Goal: Task Accomplishment & Management: Complete application form

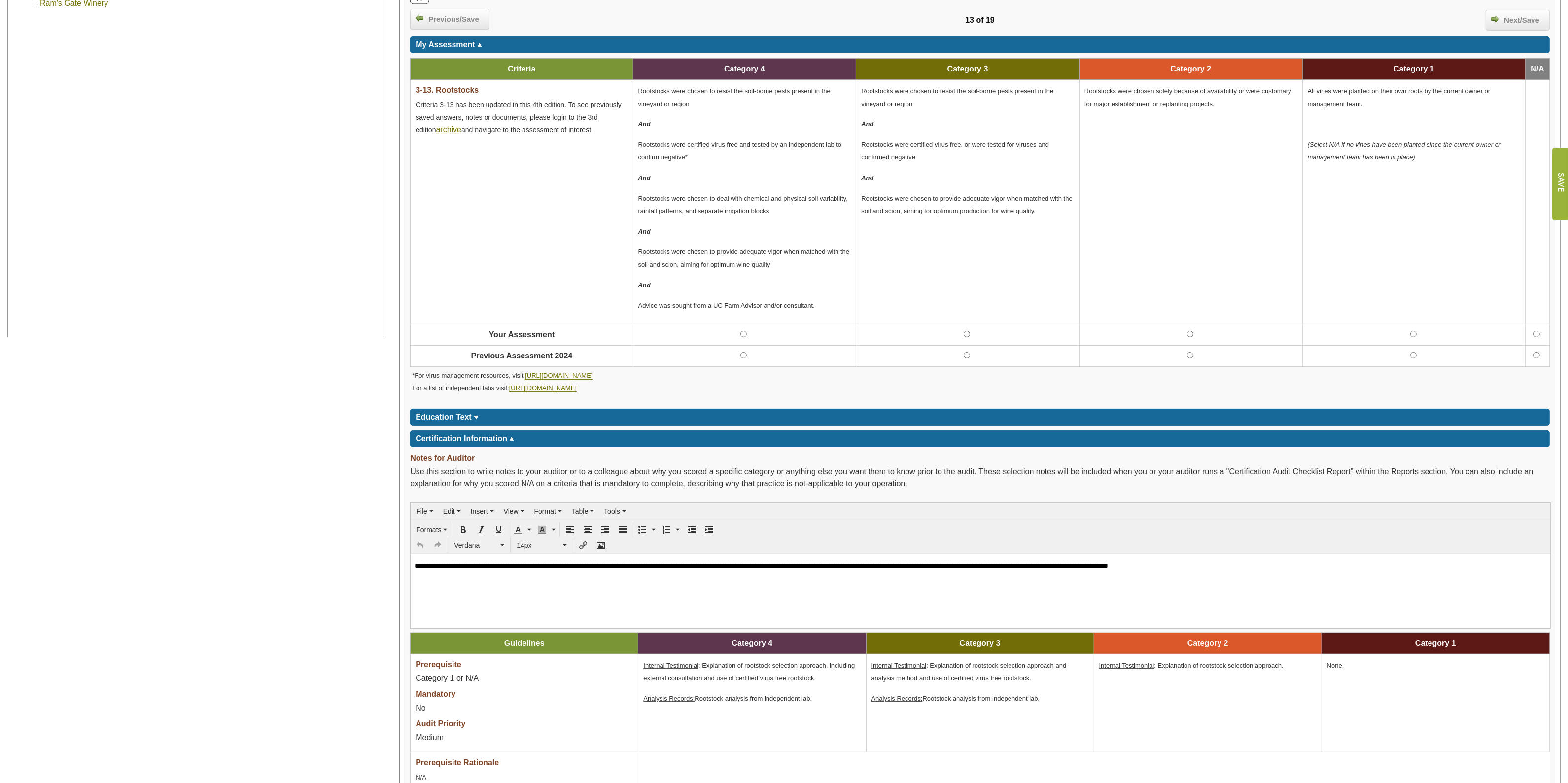
scroll to position [123, 0]
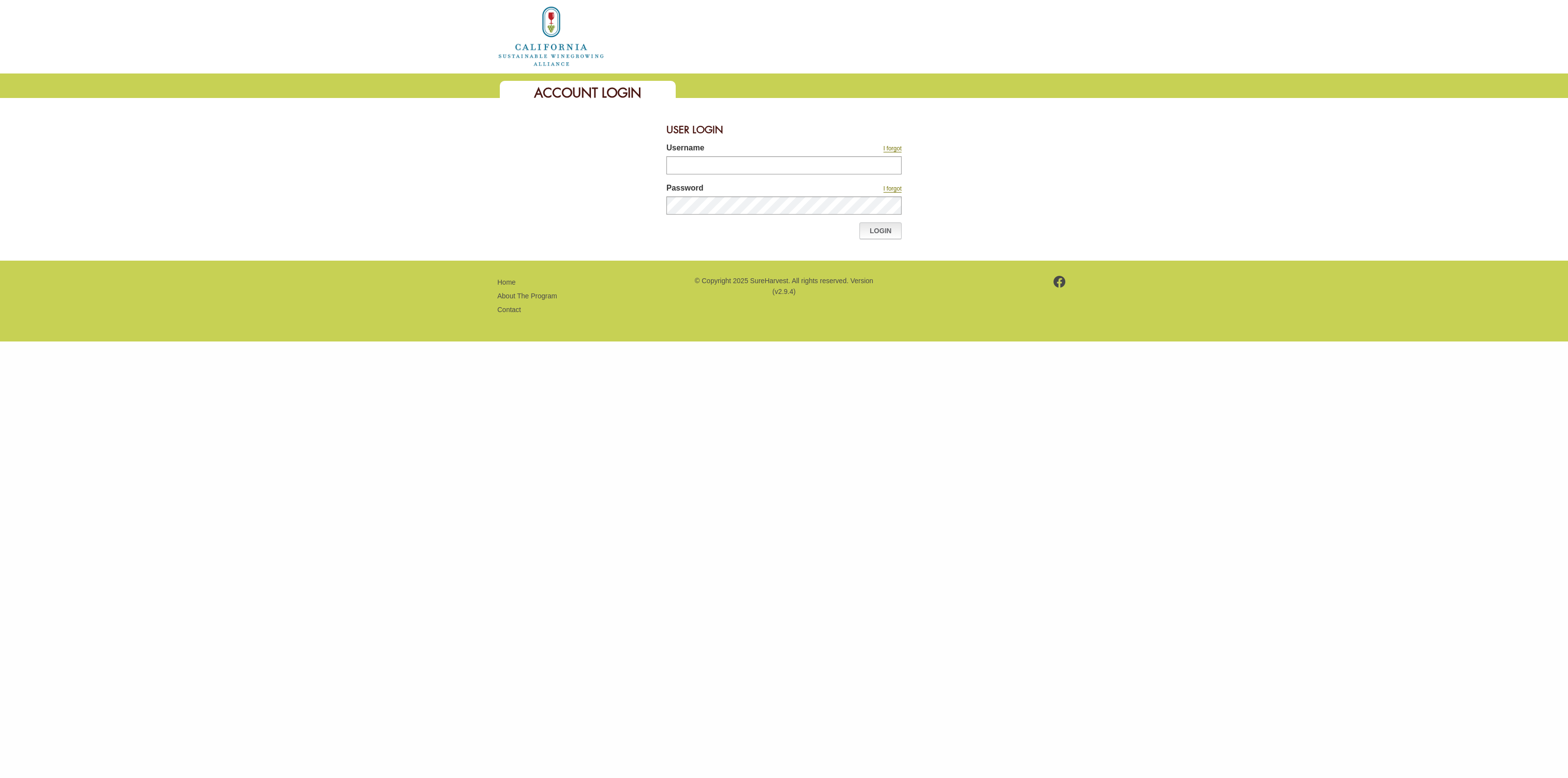
type input "********"
click at [881, 229] on link "Login" at bounding box center [881, 231] width 42 height 17
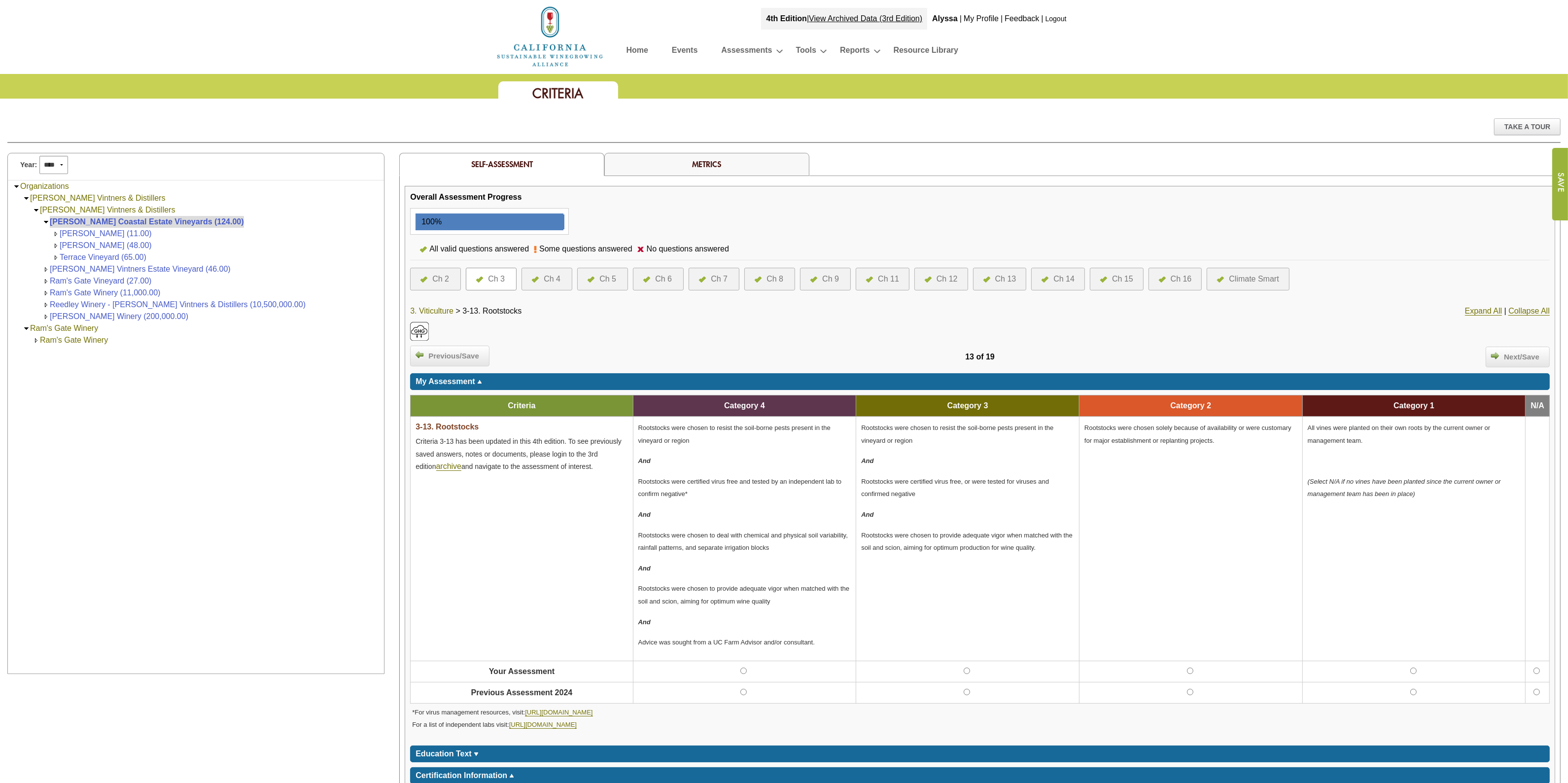
click at [432, 308] on link "3. Viticulture" at bounding box center [432, 311] width 44 height 9
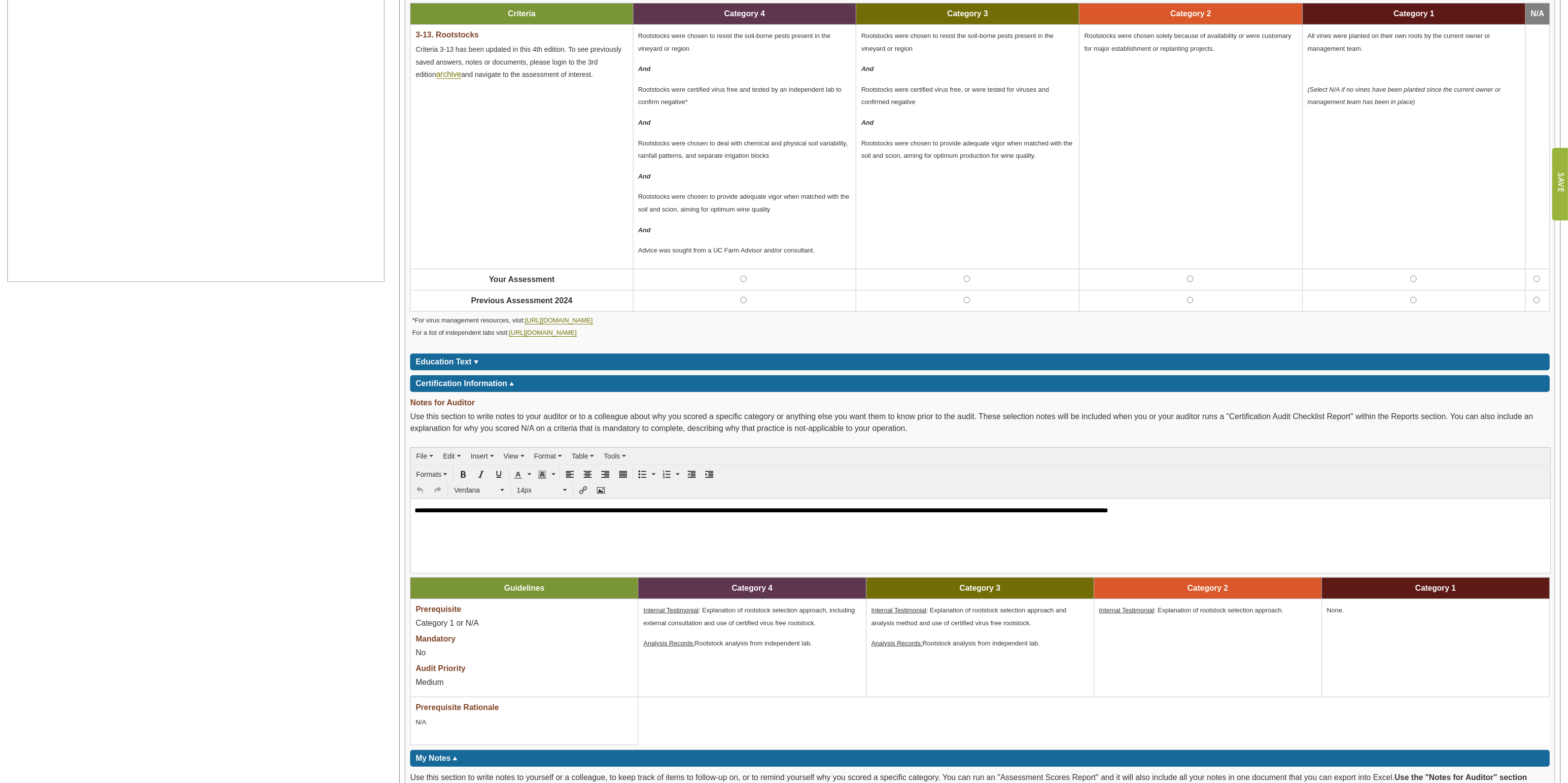
scroll to position [616, 0]
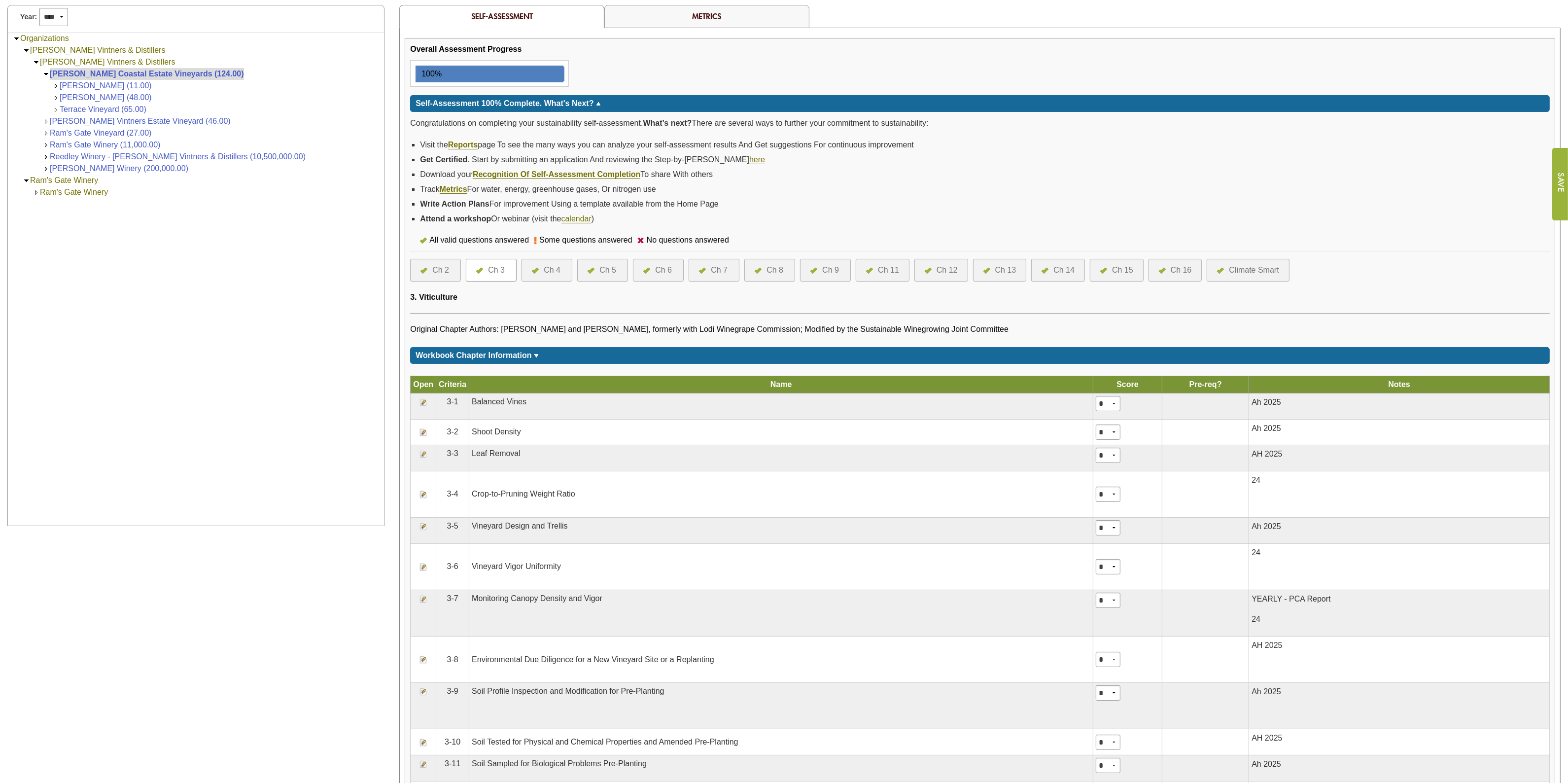
scroll to position [52, 0]
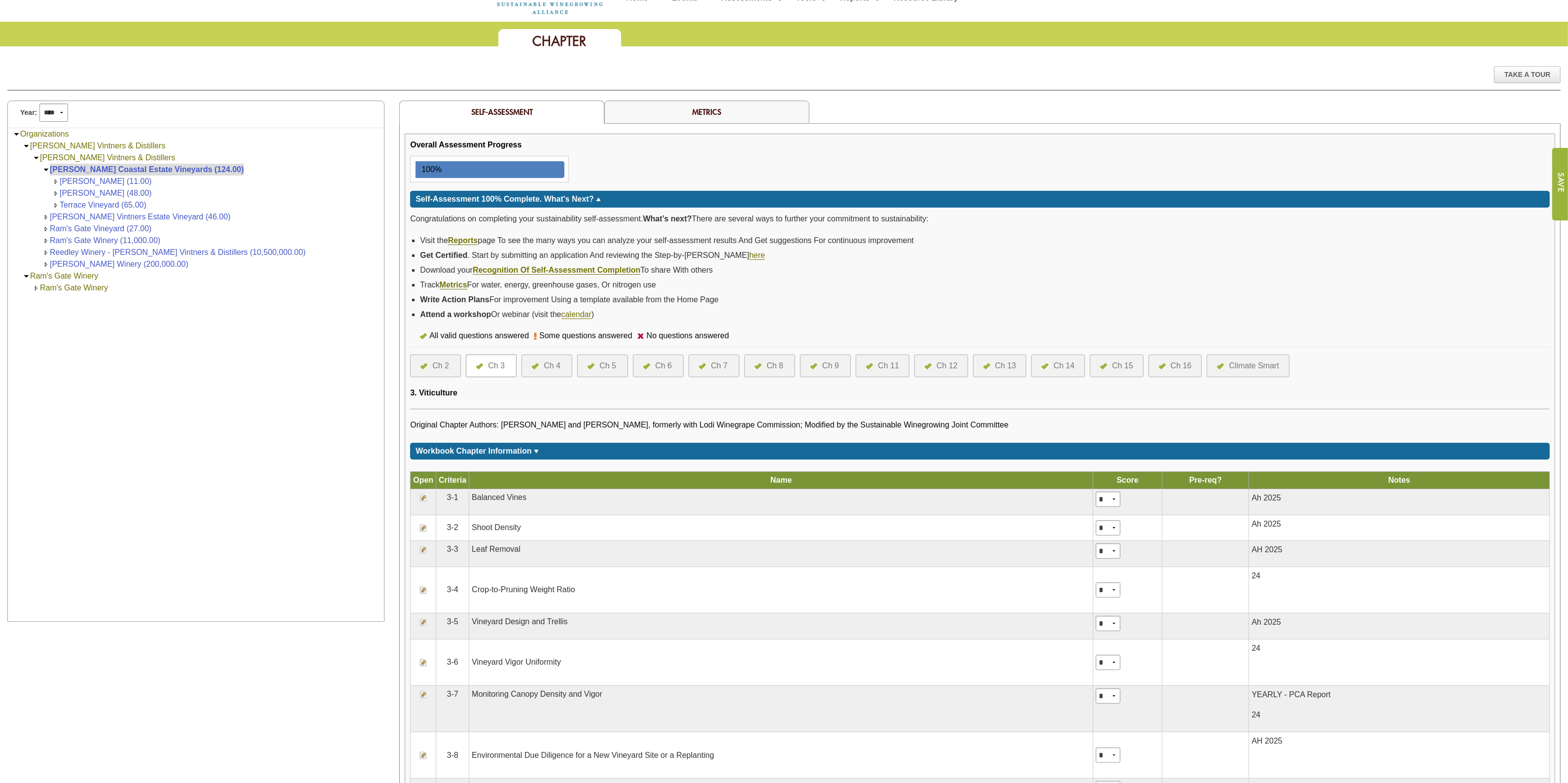
click at [551, 365] on div "Ch 4" at bounding box center [552, 365] width 17 height 12
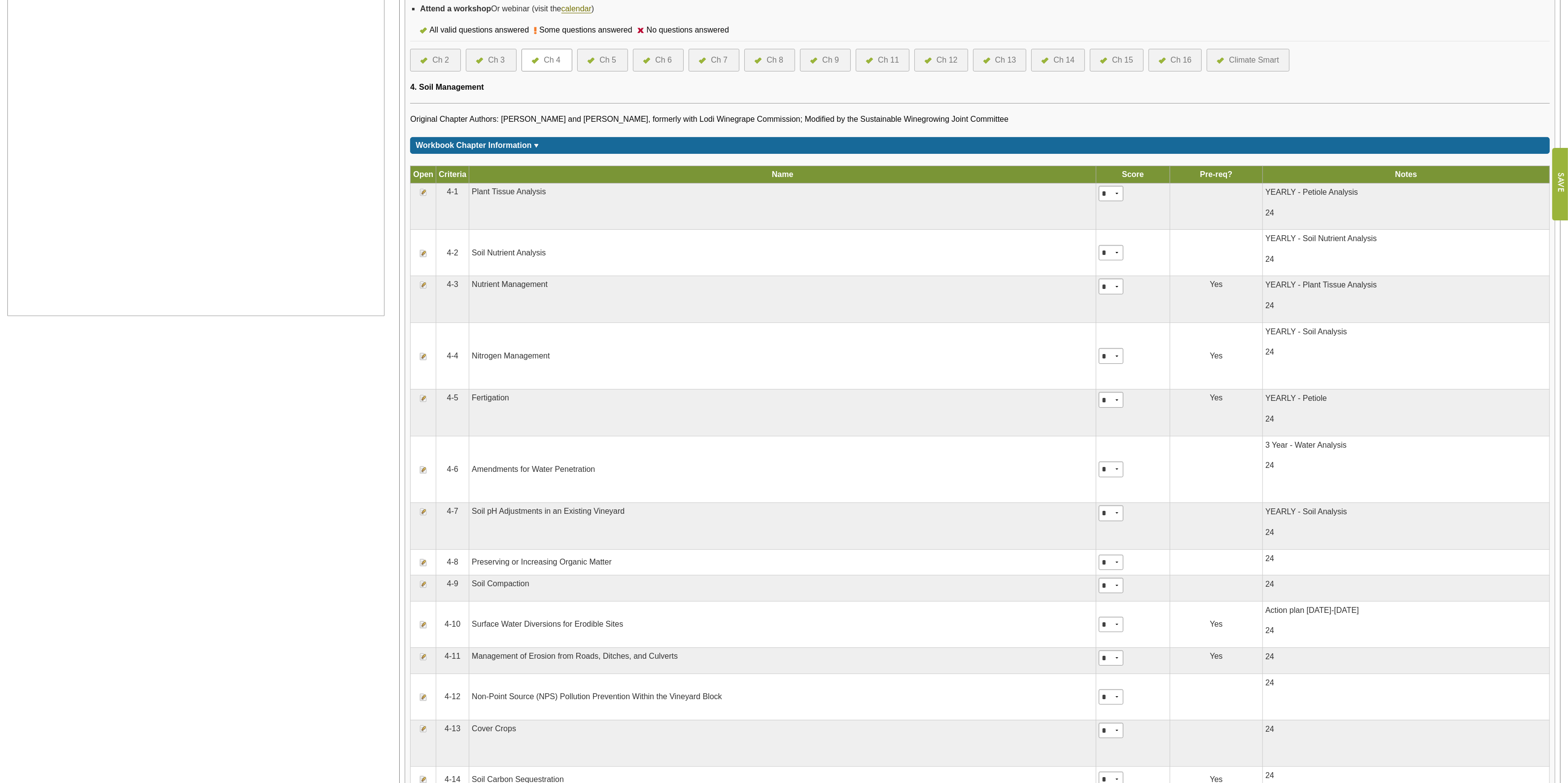
scroll to position [370, 0]
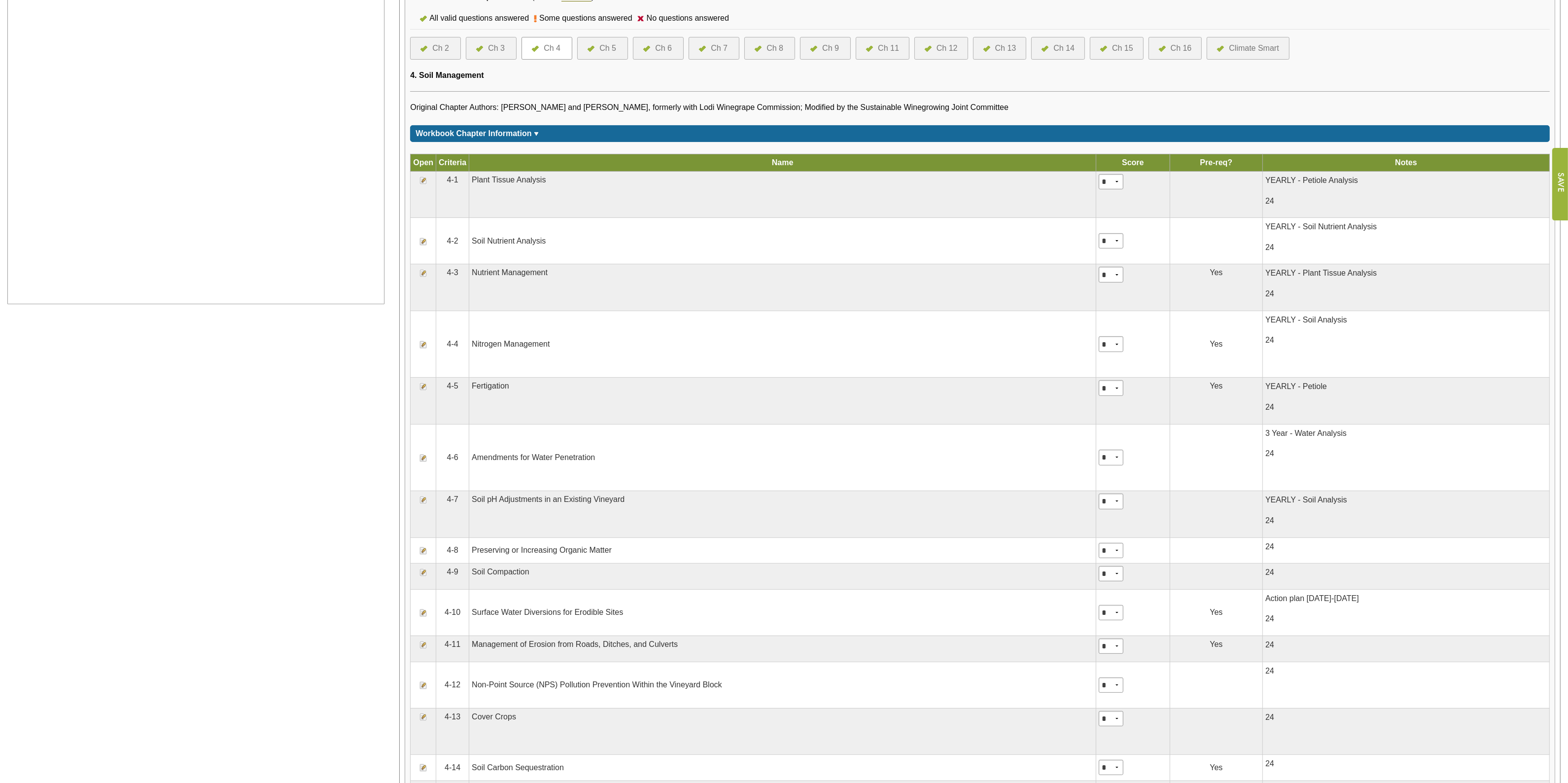
click at [422, 614] on img at bounding box center [423, 612] width 8 height 8
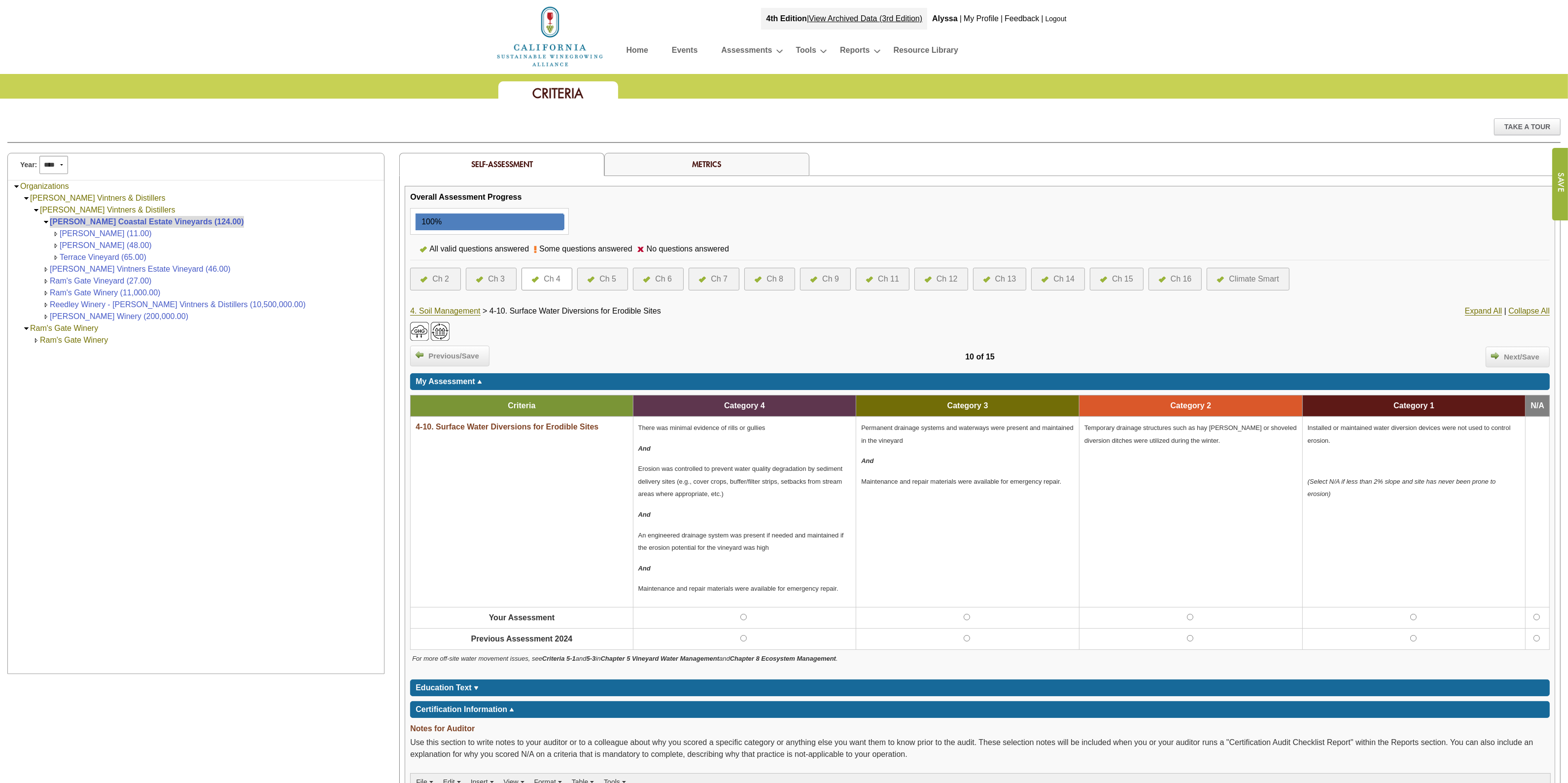
click at [1064, 221] on div "Overall Assessment Progress 100%" at bounding box center [980, 225] width 1140 height 69
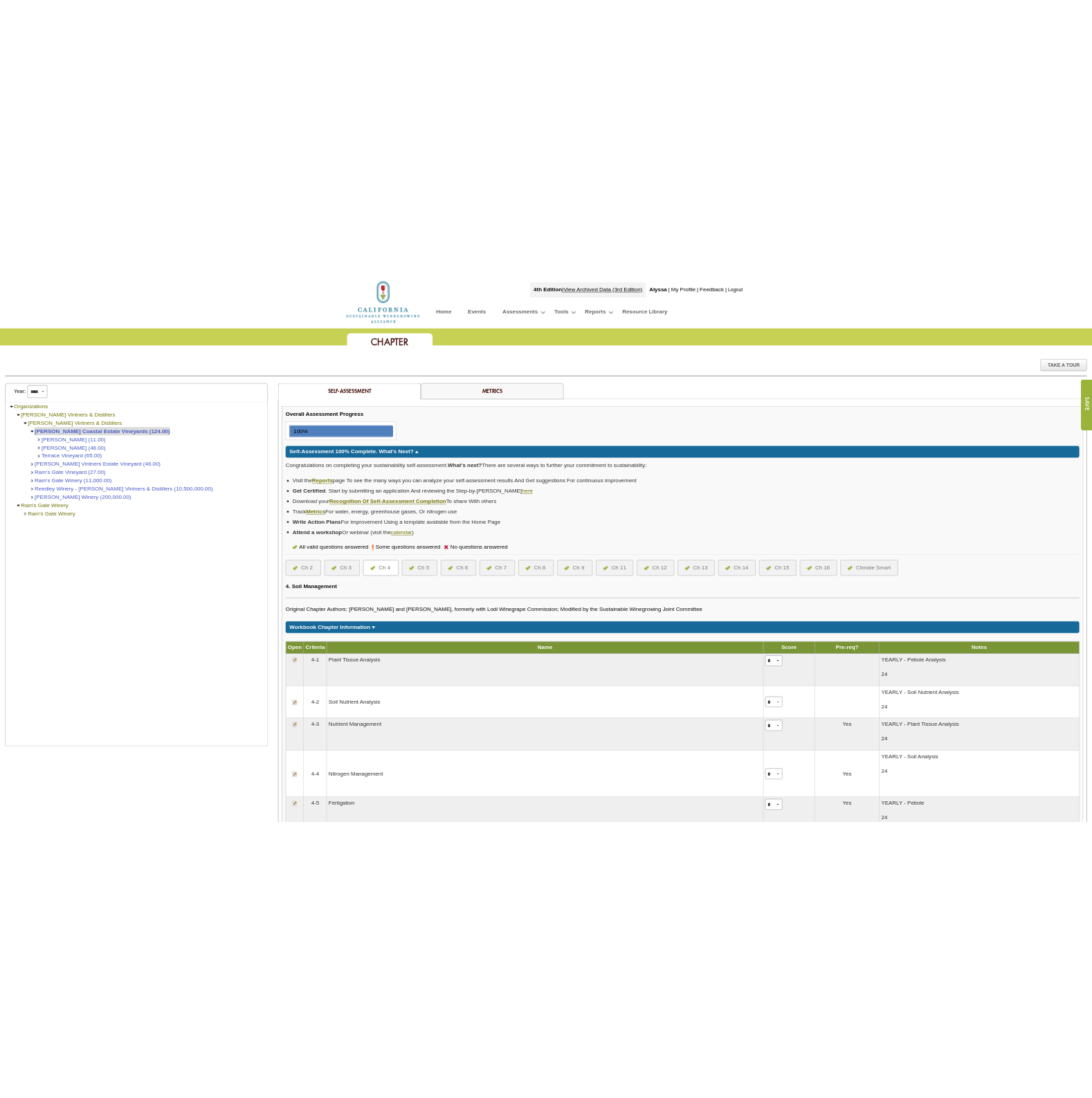
scroll to position [519, 0]
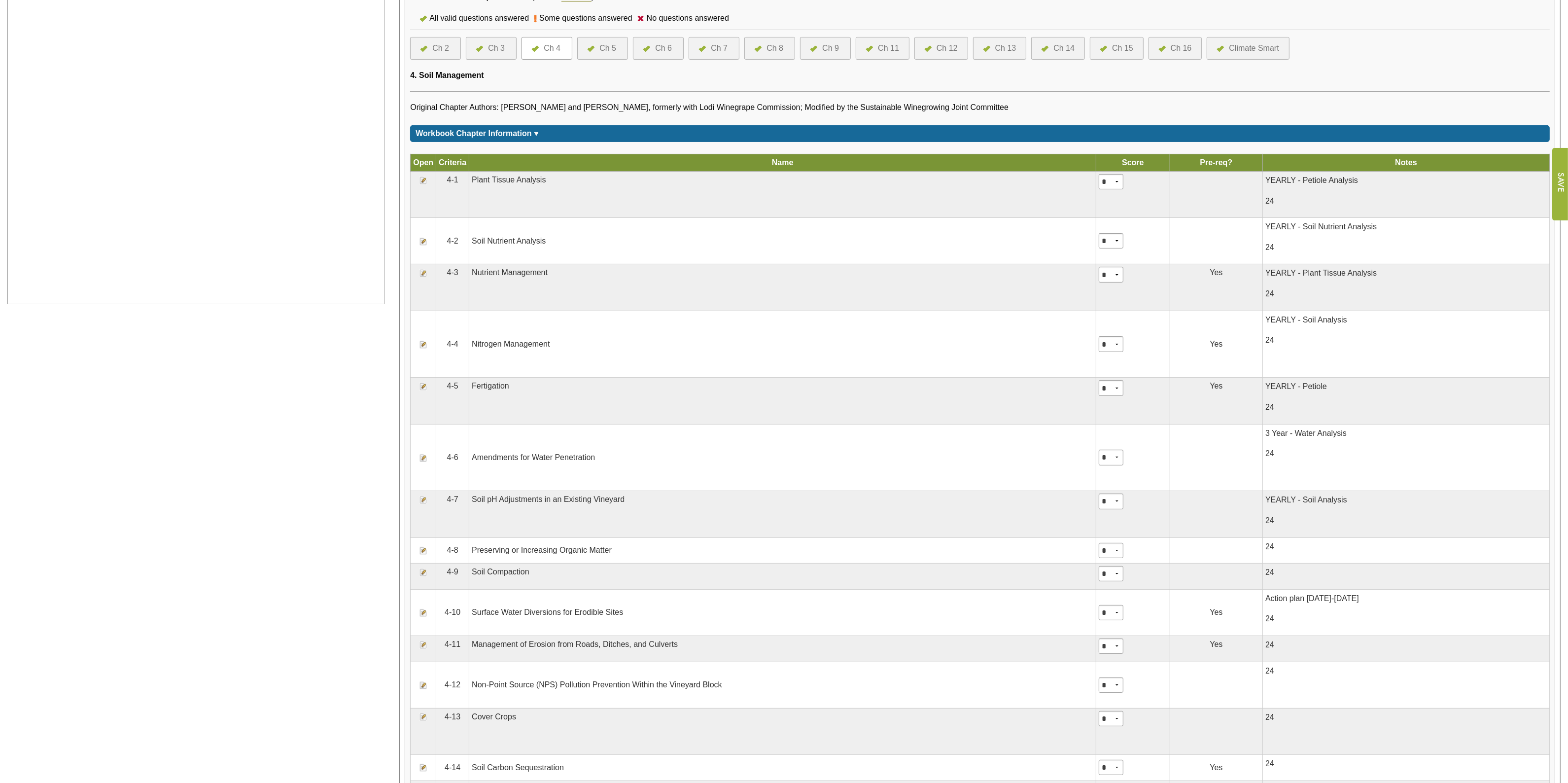
click at [985, 215] on td "Plant Tissue Analysis" at bounding box center [782, 195] width 627 height 46
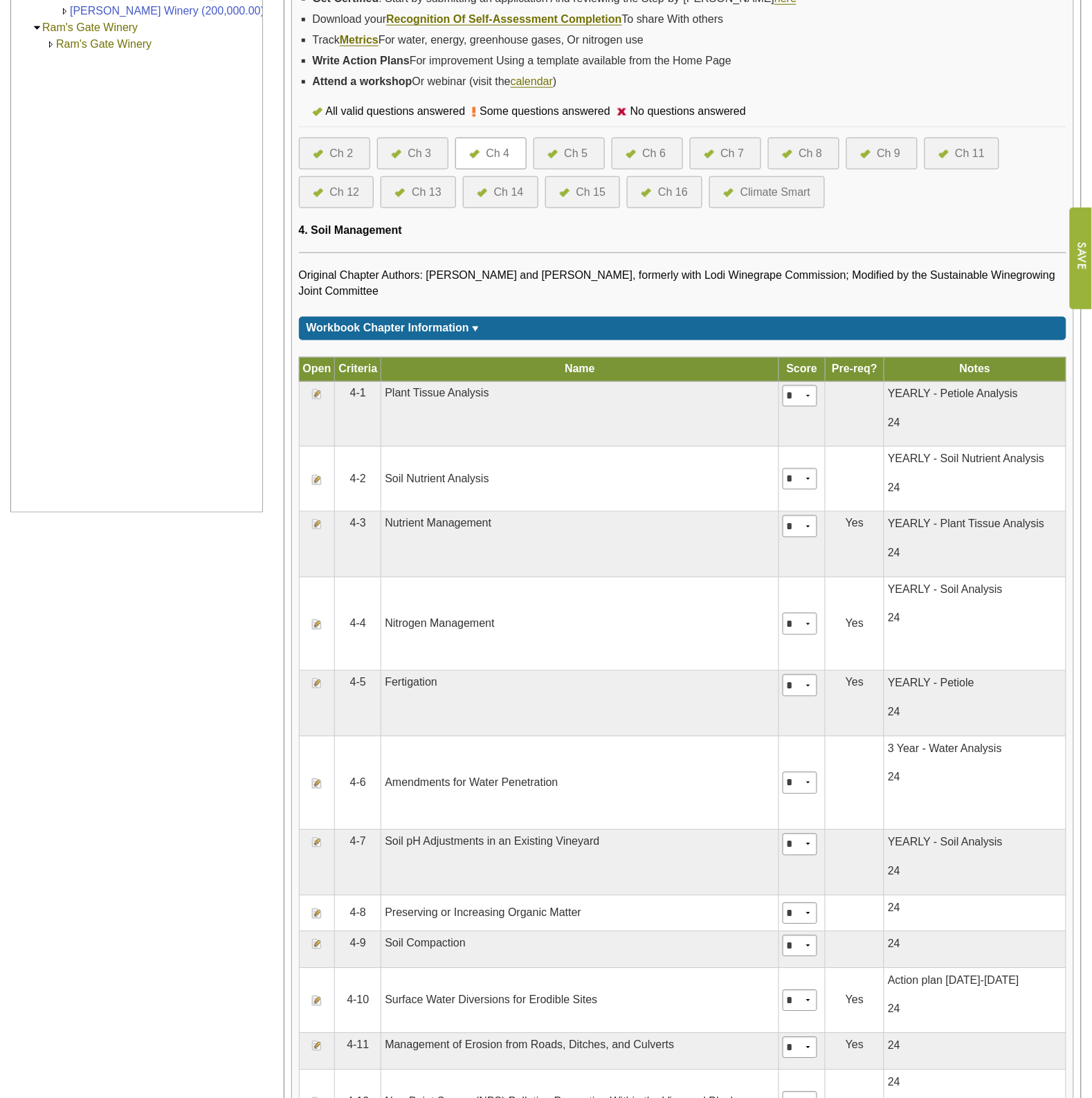
scroll to position [416, 0]
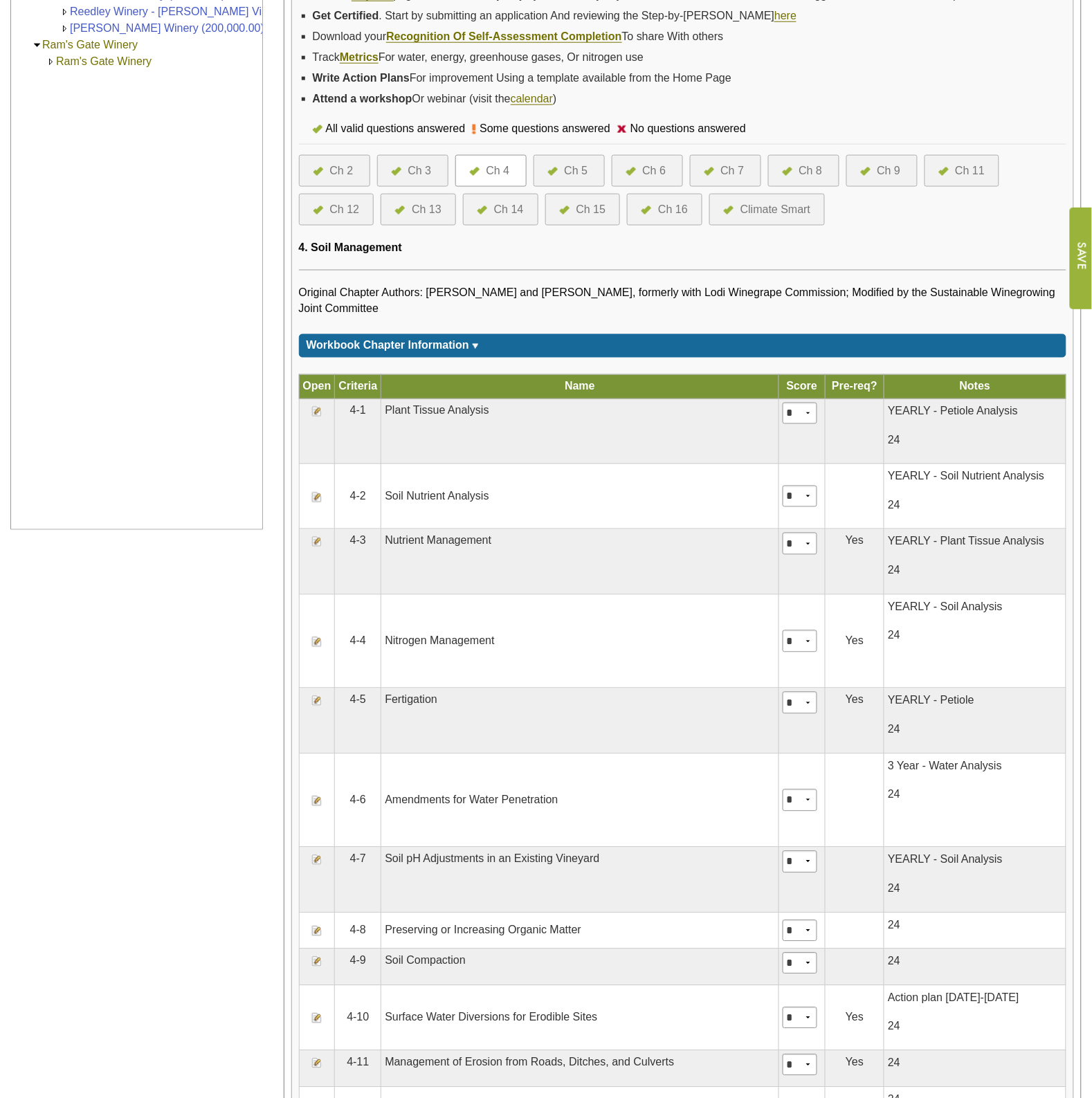
click at [593, 161] on div "Ch 5" at bounding box center [570, 170] width 72 height 31
click at [576, 168] on div "Ch 5" at bounding box center [576, 170] width 24 height 17
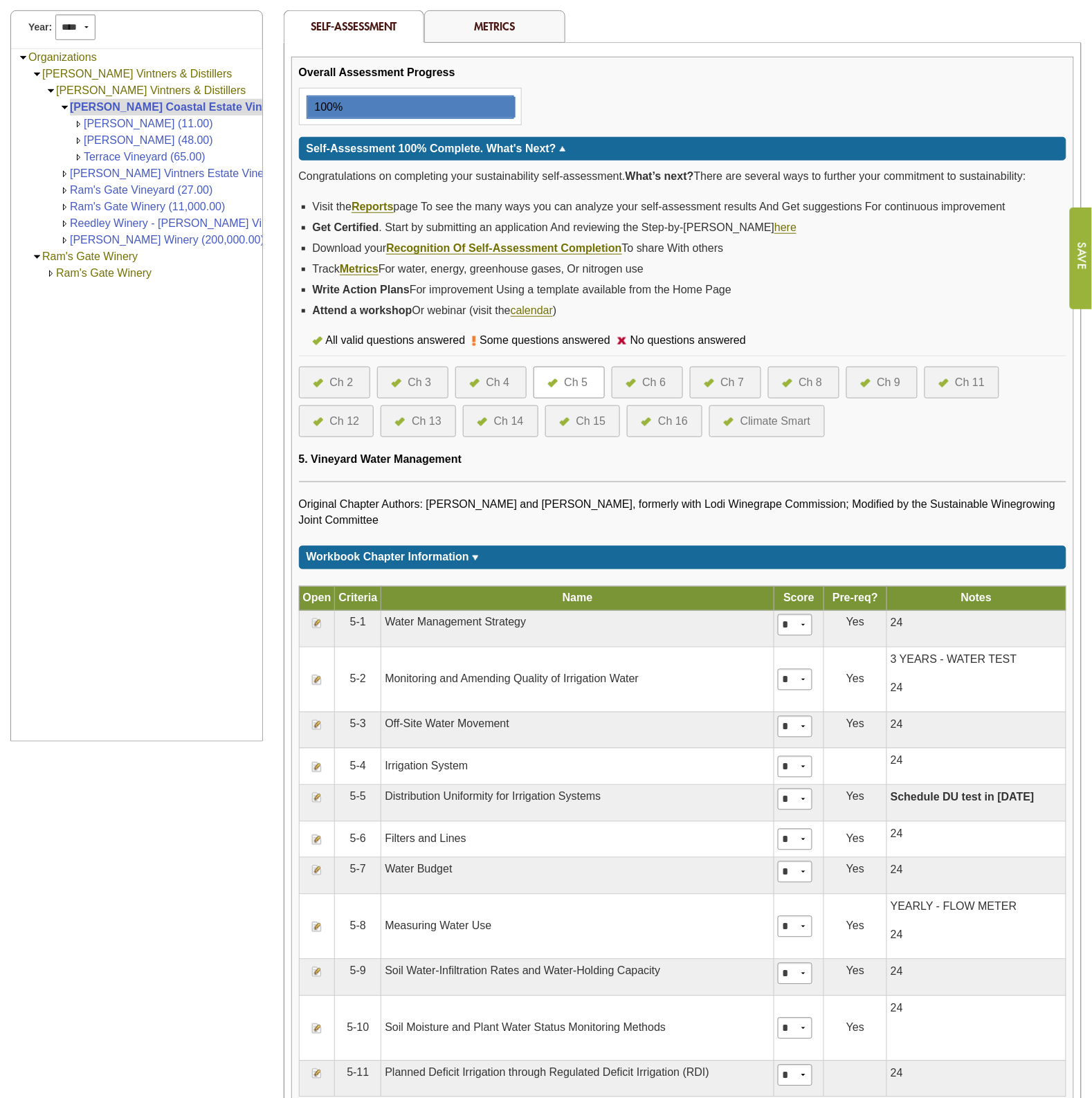
scroll to position [173, 0]
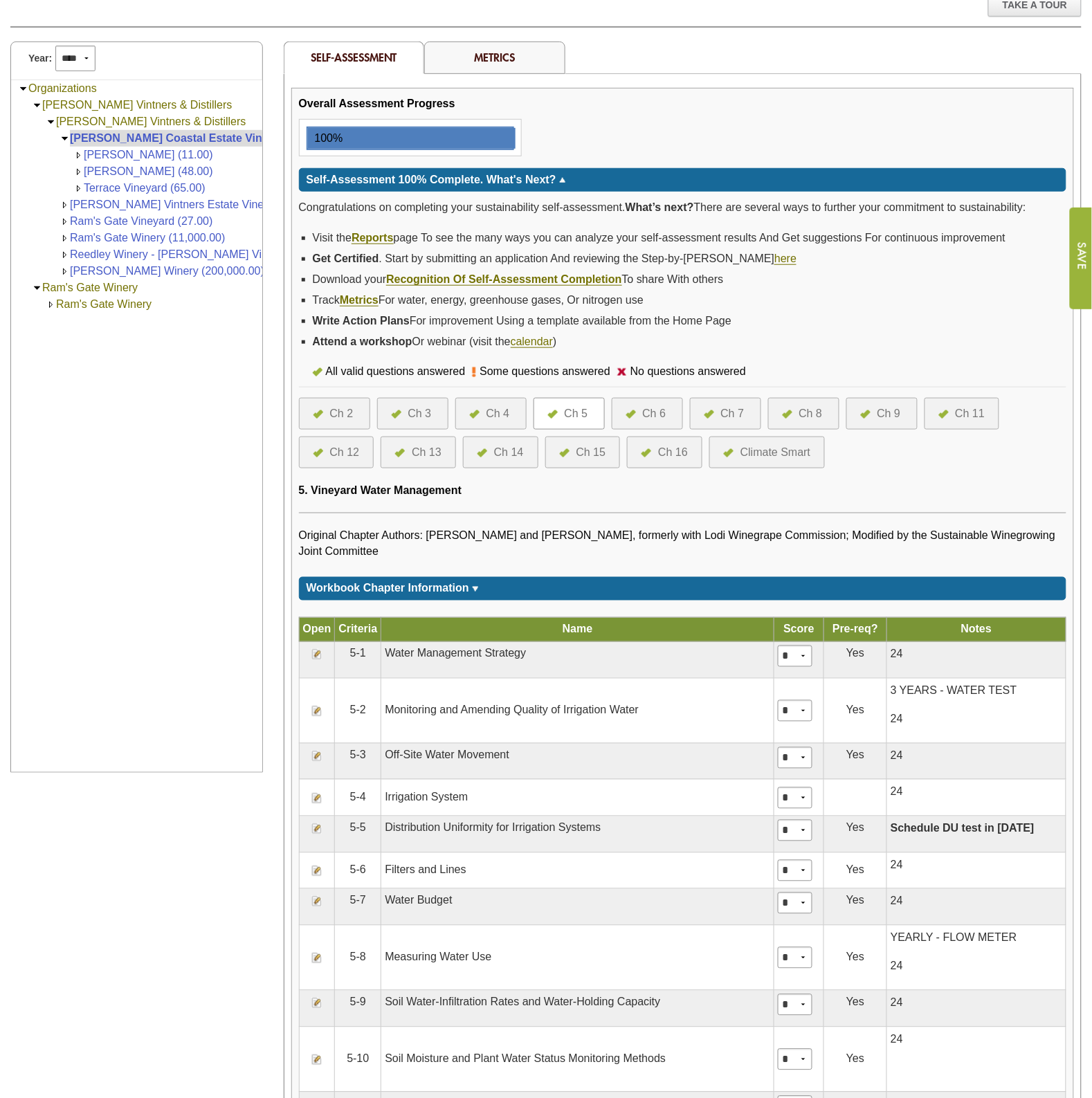
click at [646, 409] on div "Ch 6" at bounding box center [654, 413] width 24 height 17
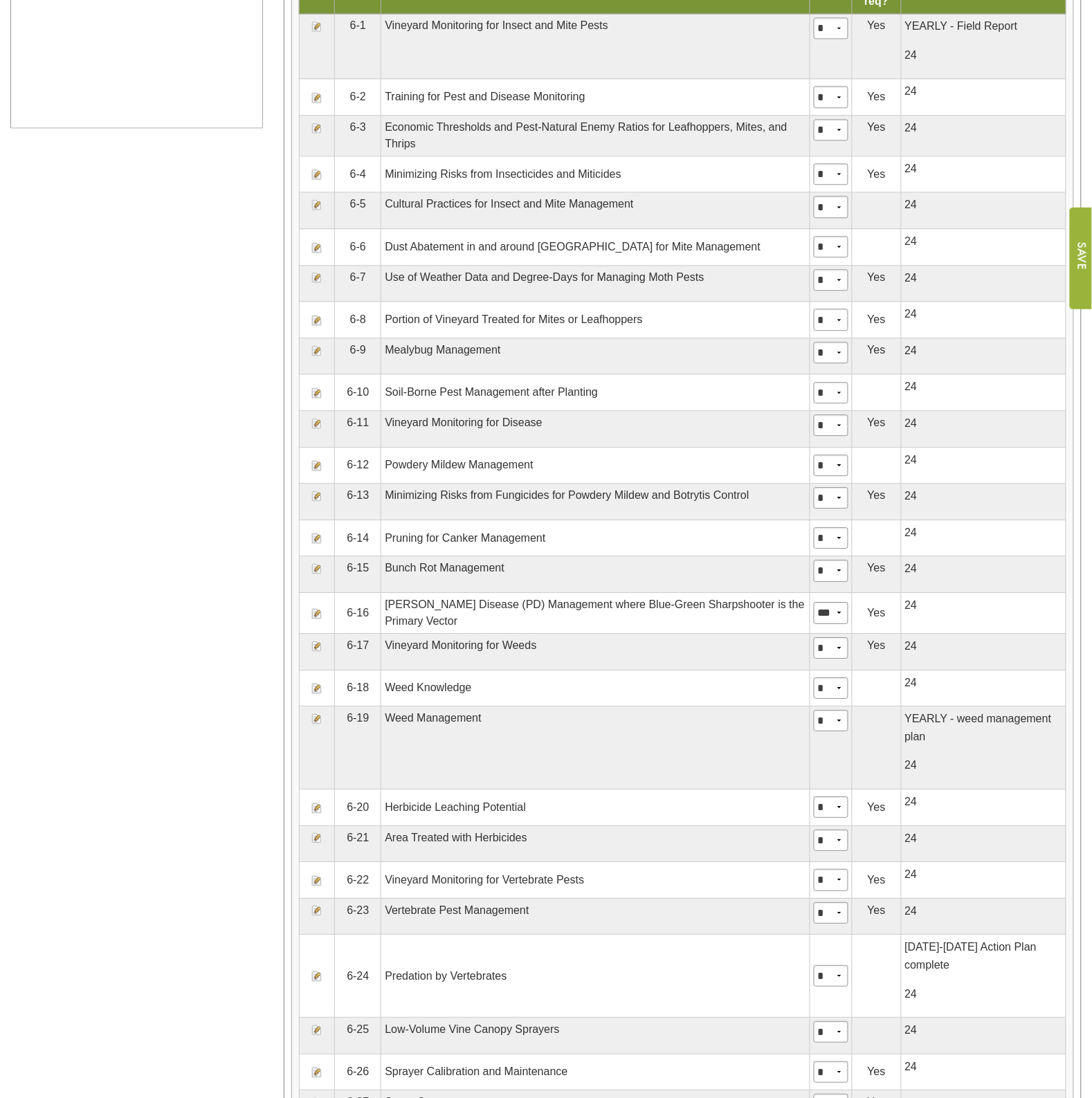
scroll to position [951, 0]
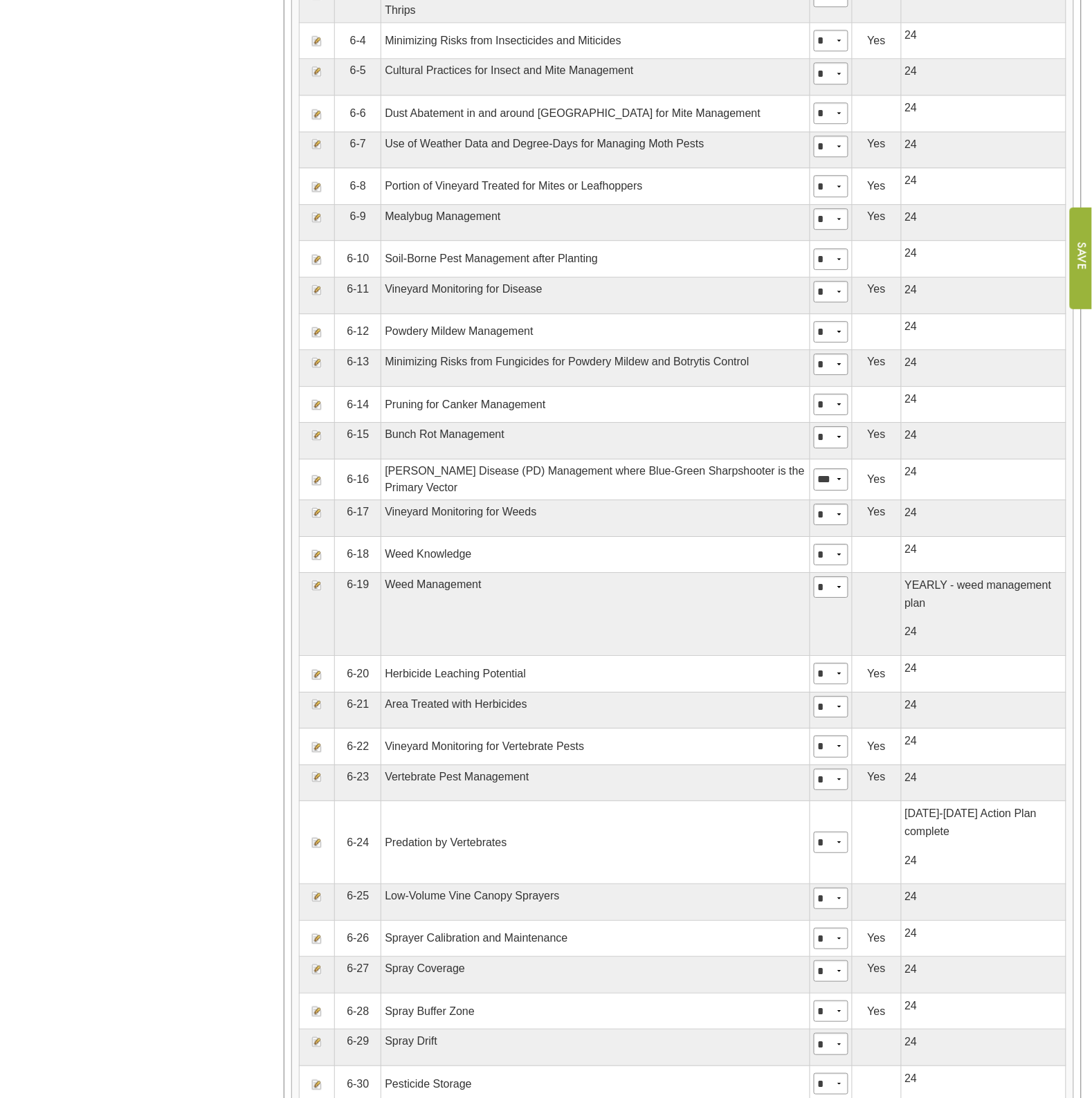
click at [319, 848] on img at bounding box center [316, 842] width 11 height 11
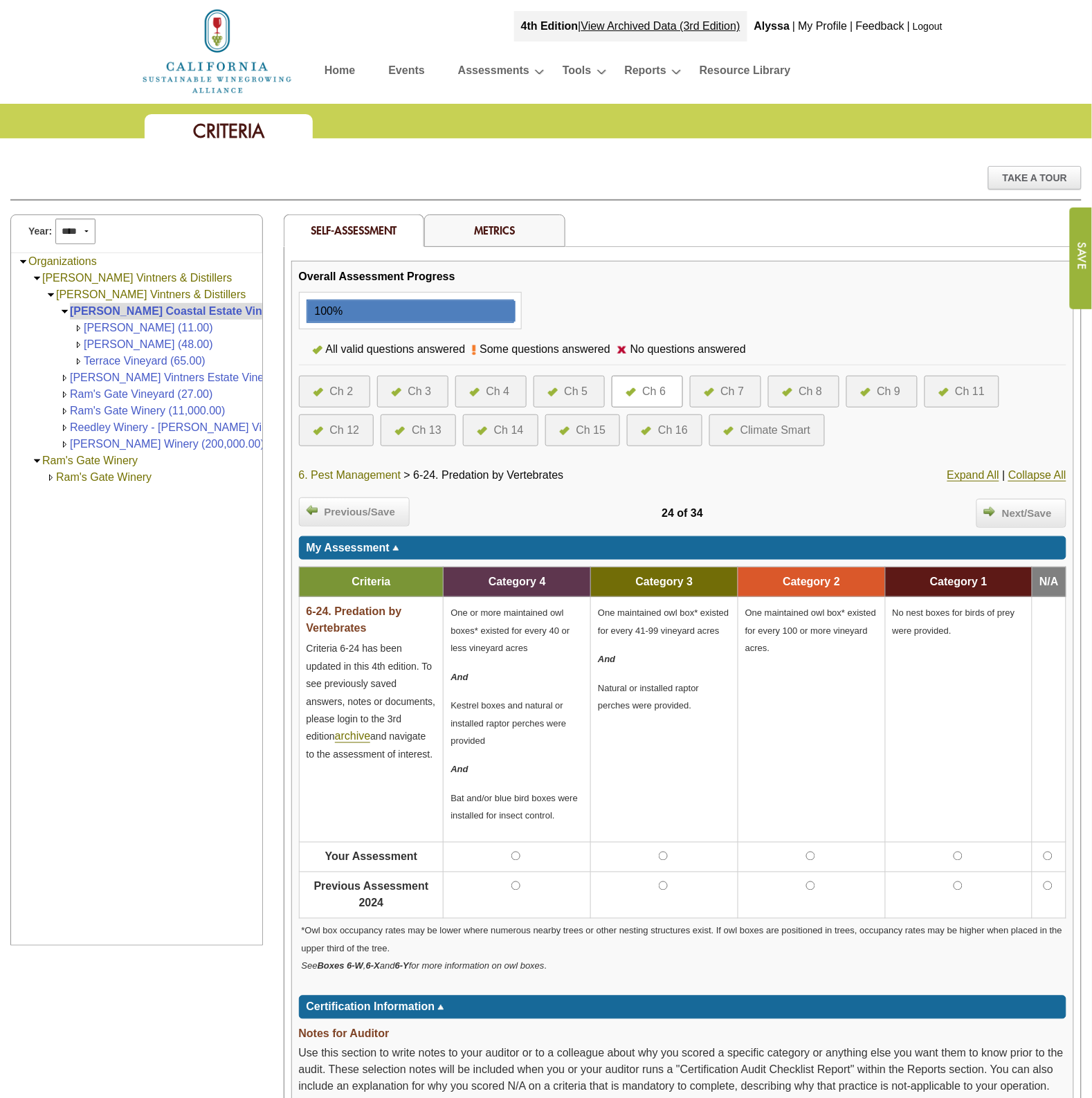
click at [369, 469] on link "6. Pest Management" at bounding box center [349, 475] width 102 height 12
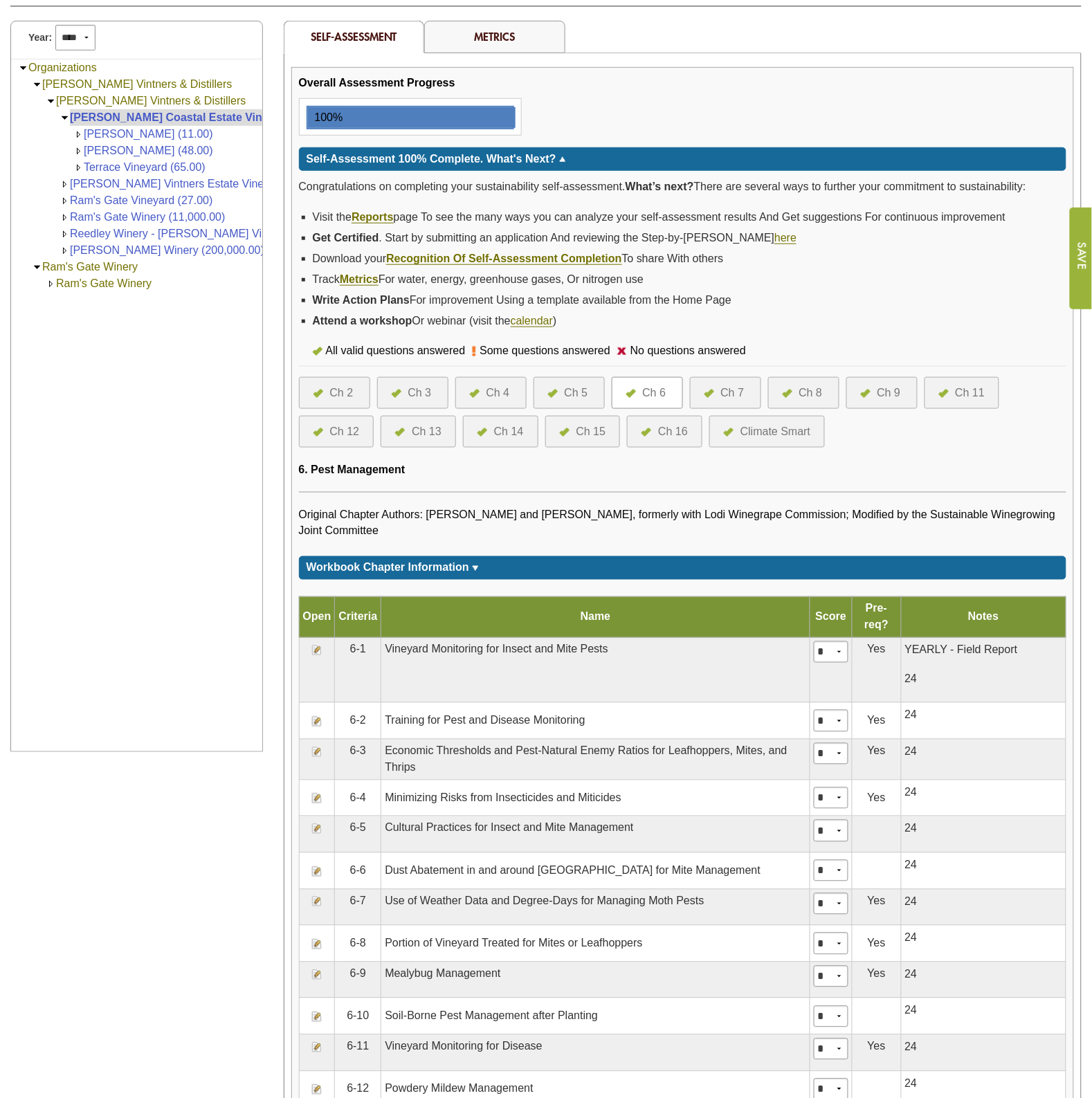
scroll to position [191, 0]
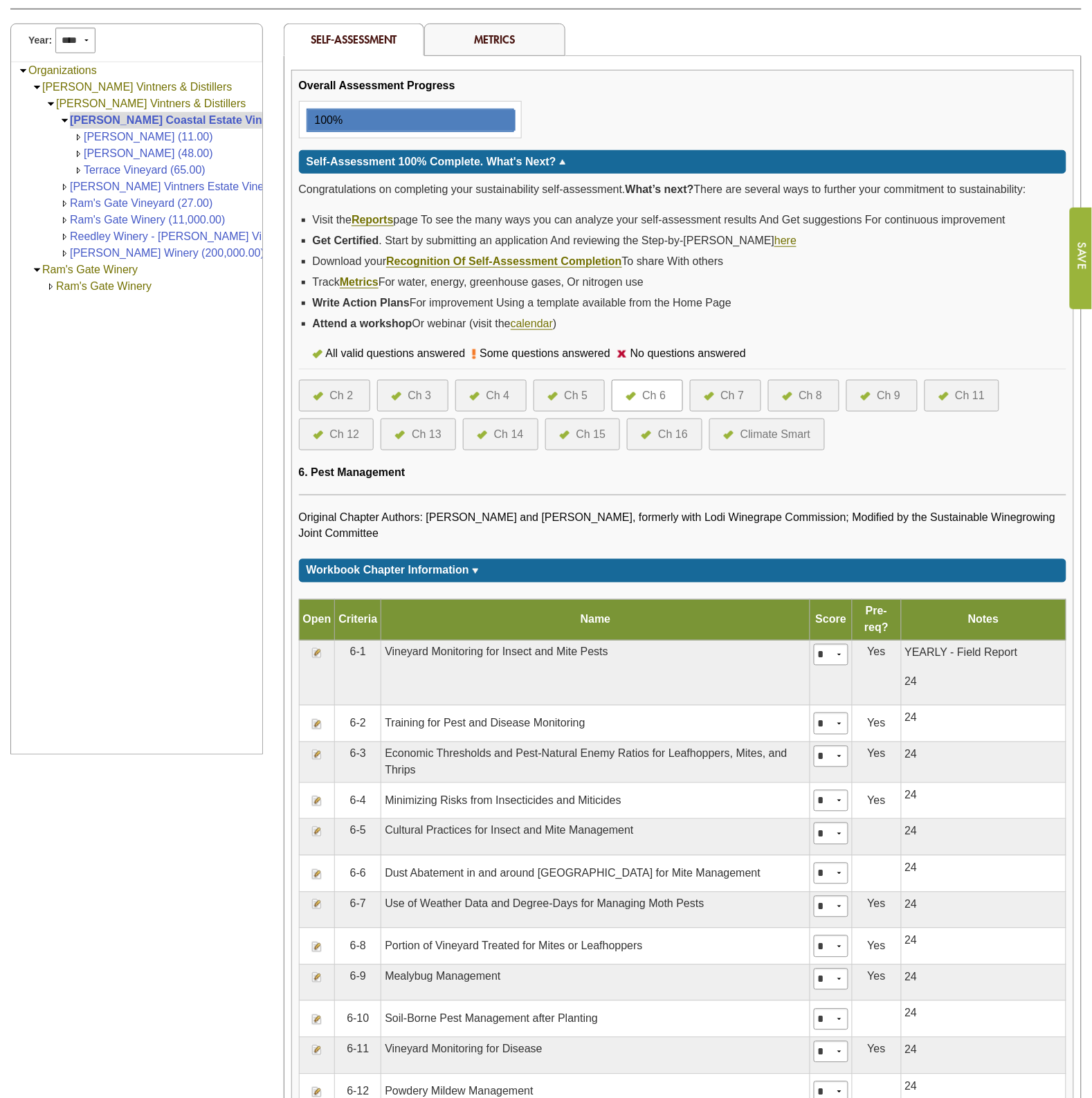
click at [715, 395] on div at bounding box center [712, 395] width 17 height 17
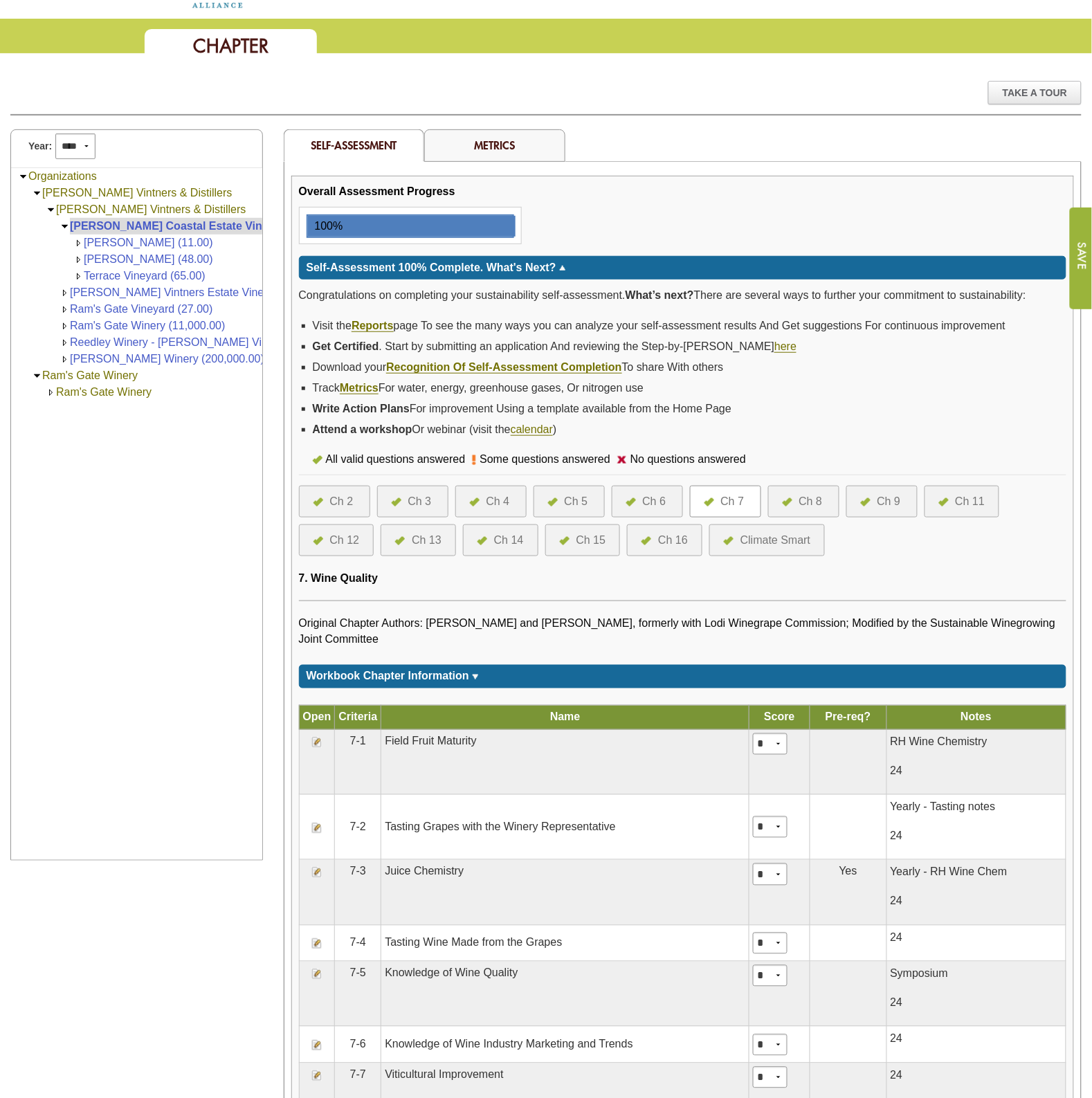
scroll to position [86, 0]
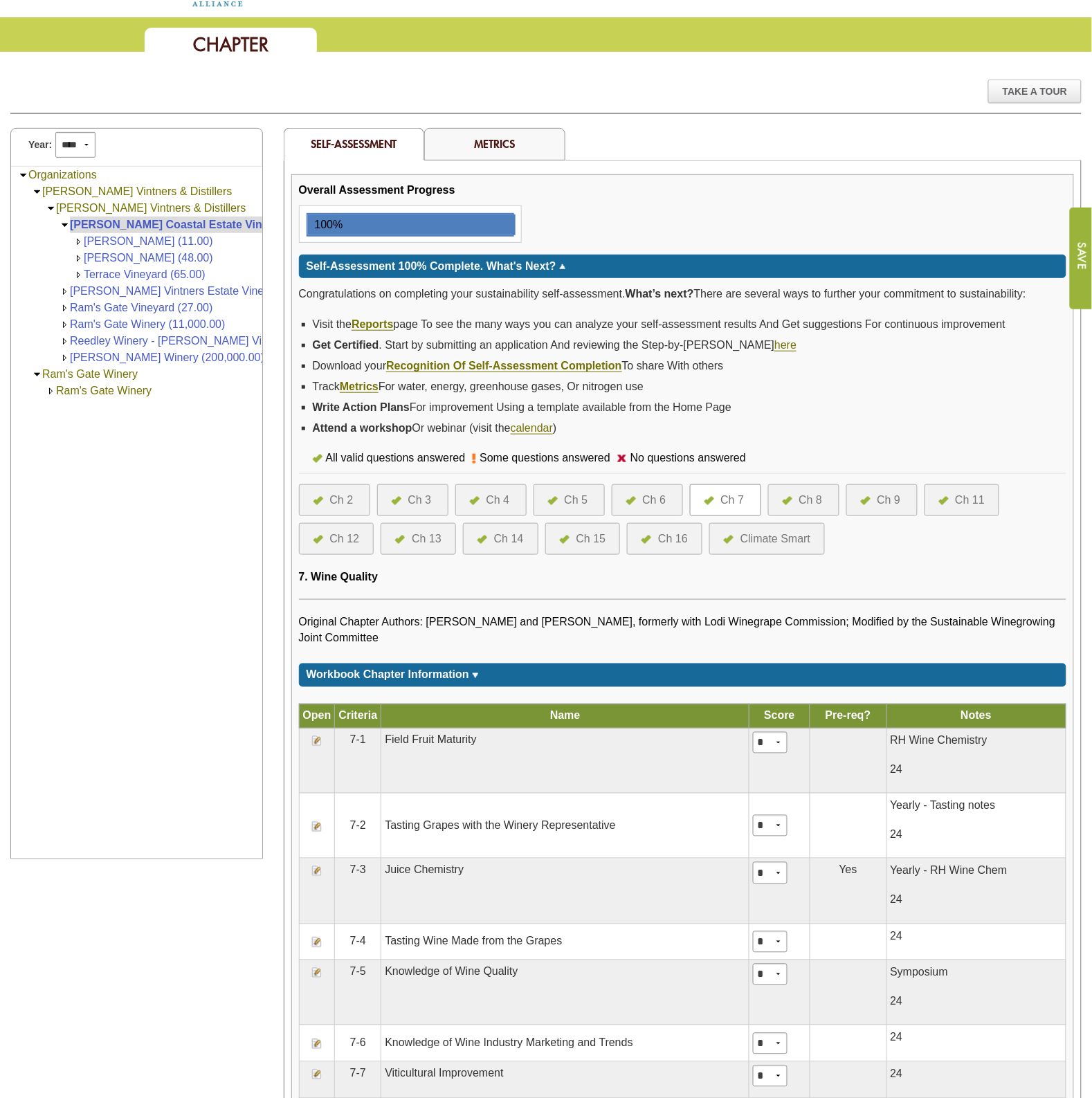
click at [316, 739] on img at bounding box center [316, 741] width 11 height 11
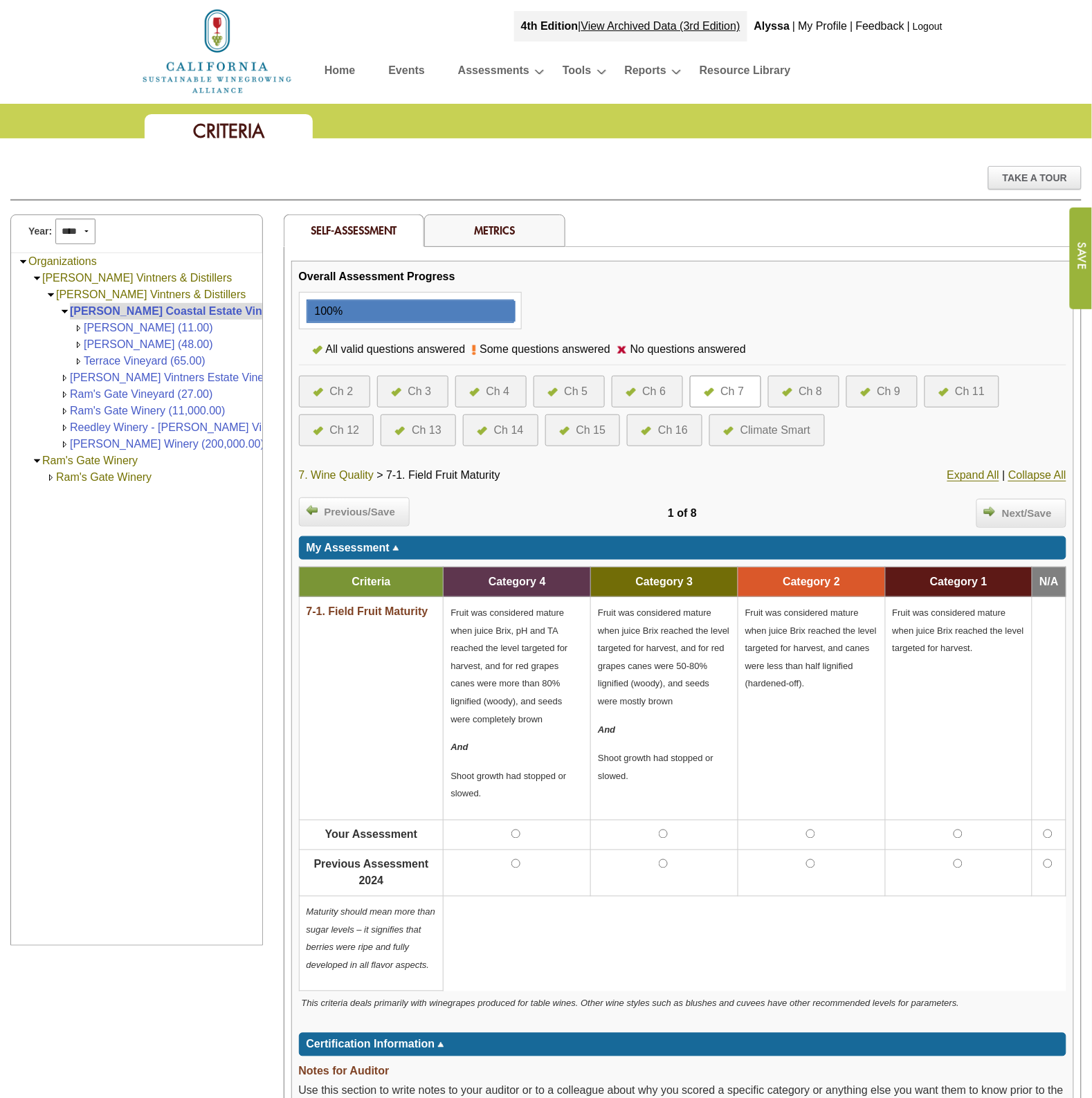
click at [331, 473] on link "7. Wine Quality" at bounding box center [336, 475] width 75 height 12
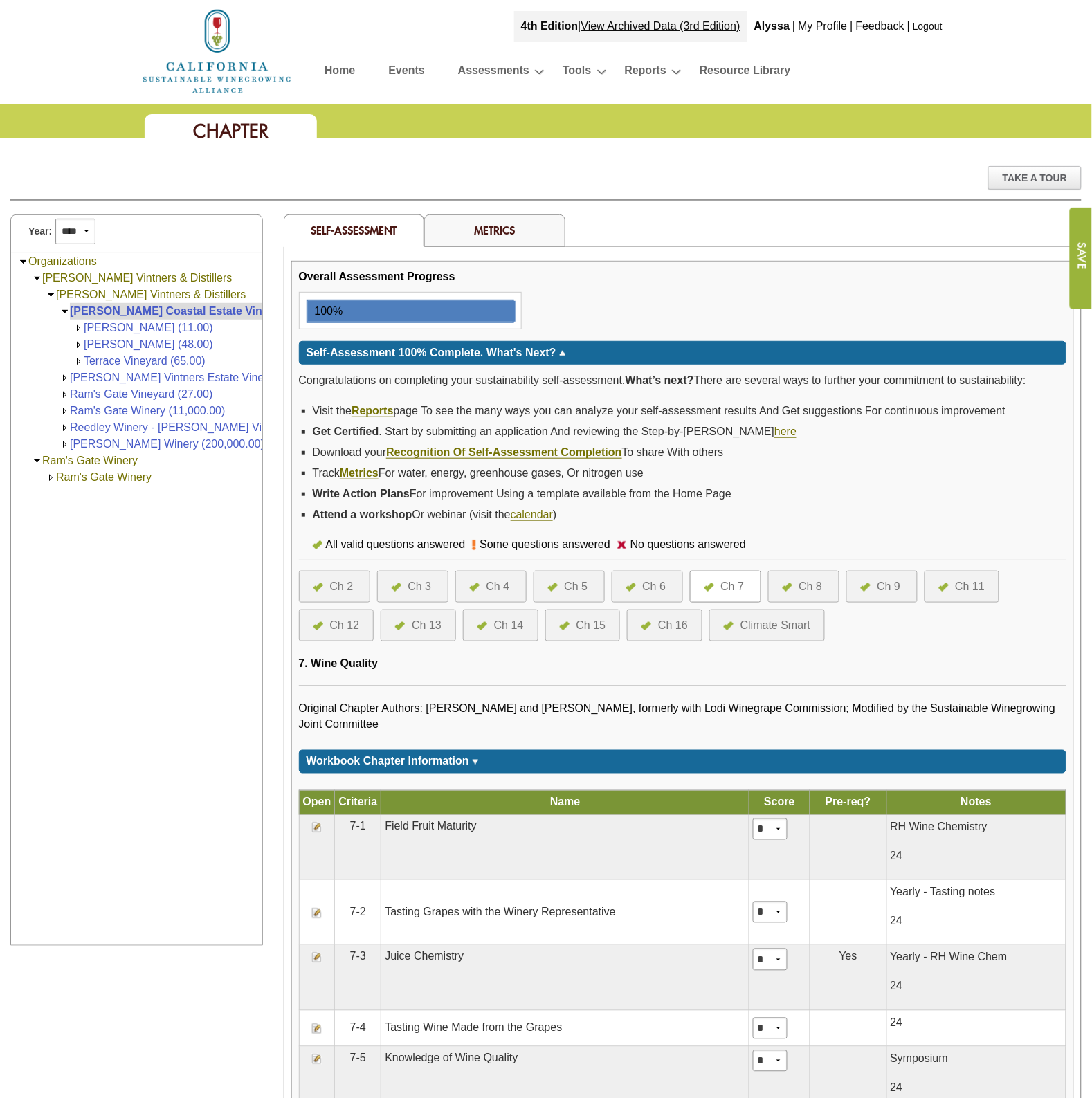
click at [817, 578] on div "Ch 8" at bounding box center [811, 586] width 24 height 17
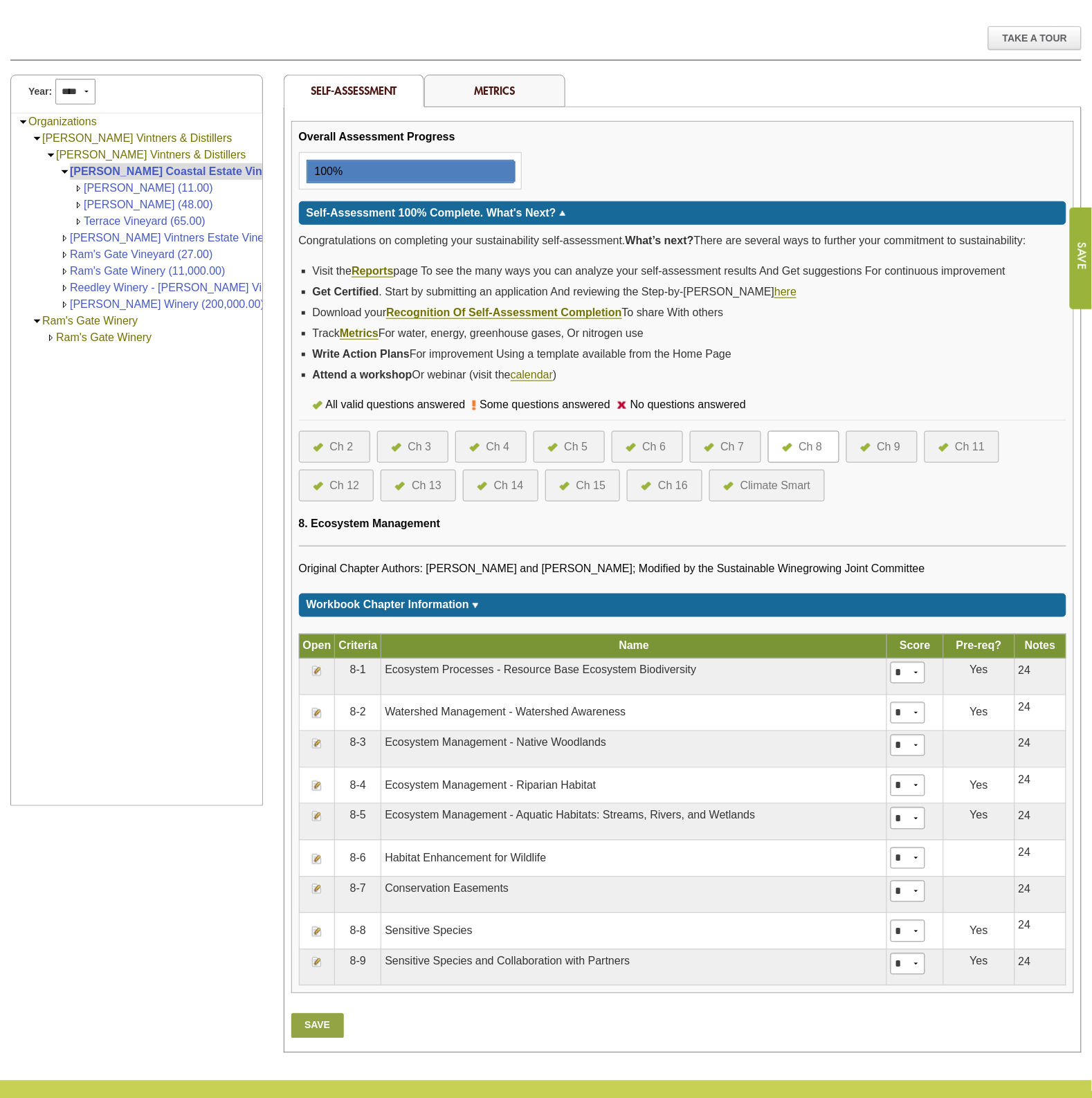
scroll to position [173, 0]
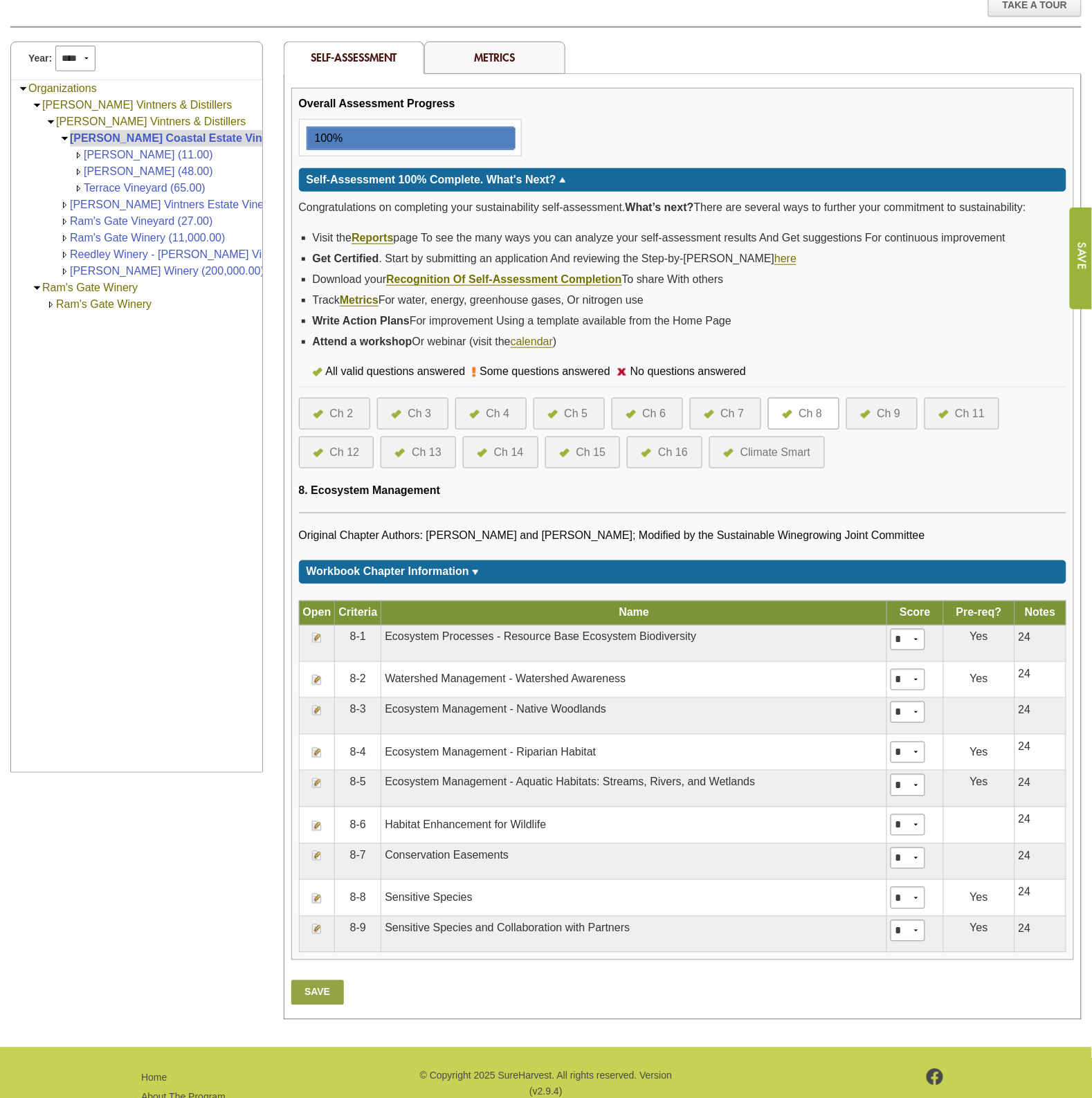
click at [895, 414] on div "Ch 9" at bounding box center [888, 413] width 24 height 17
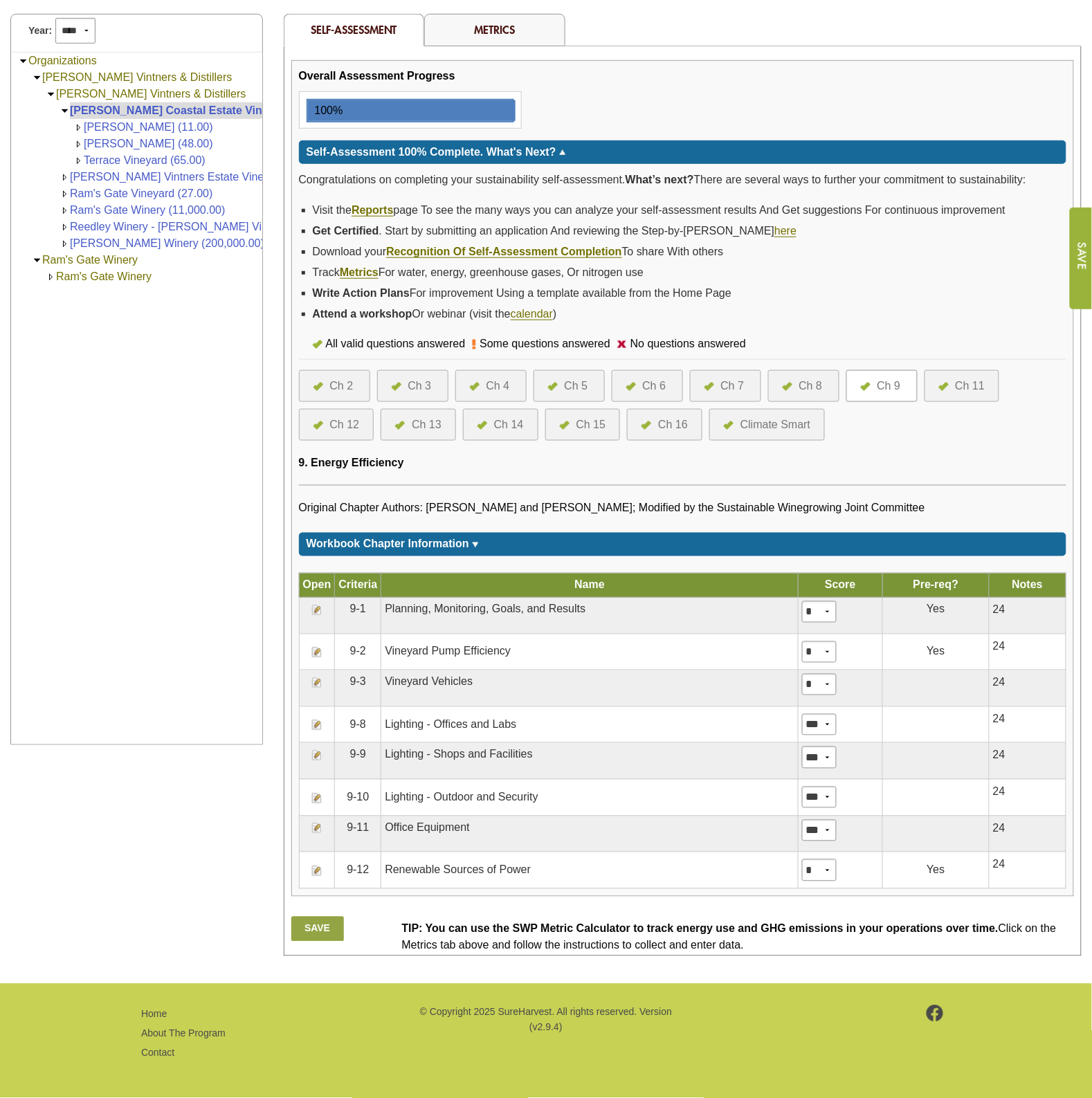
scroll to position [201, 0]
click at [973, 383] on div "Ch 11" at bounding box center [971, 385] width 30 height 17
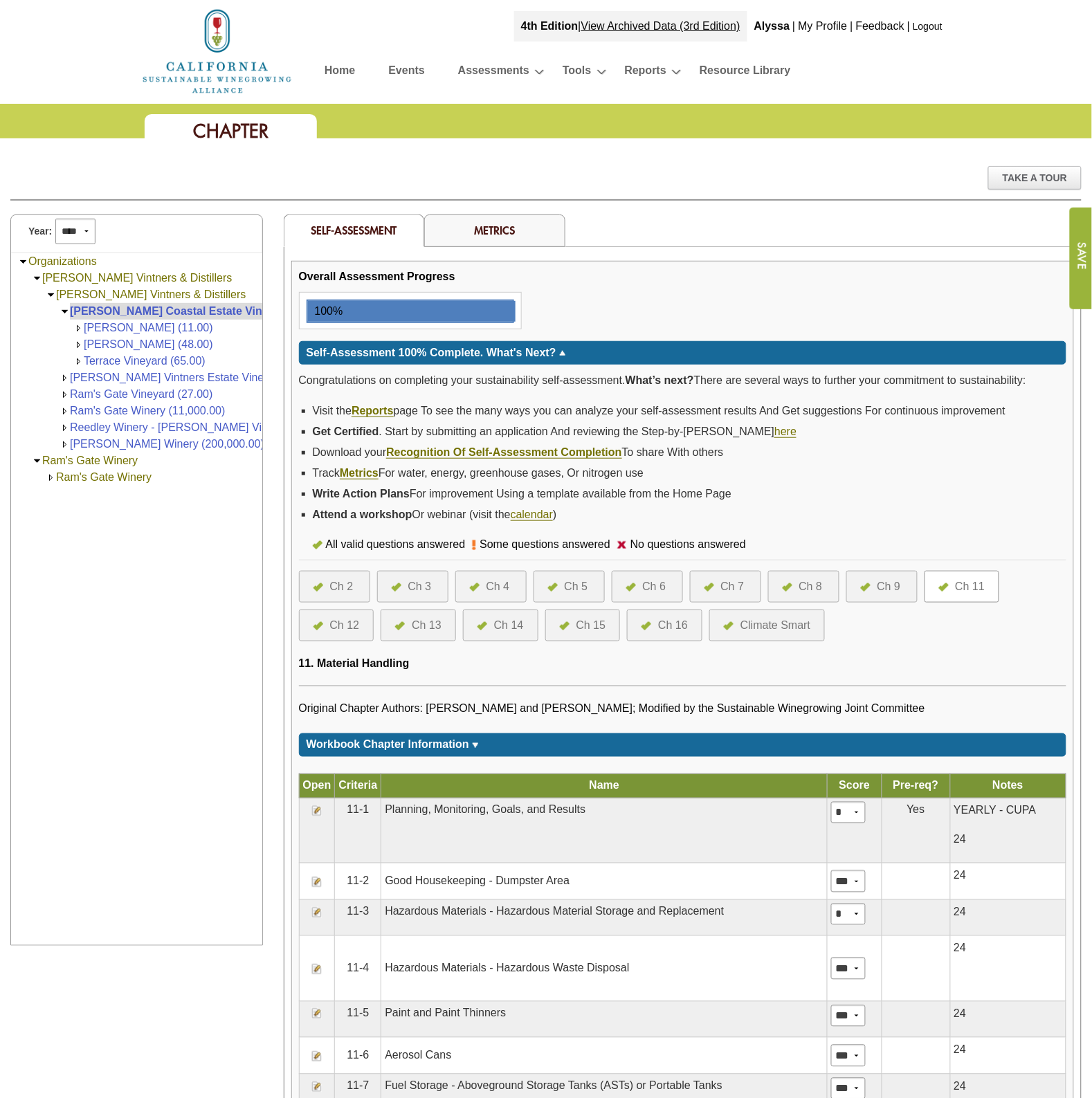
click at [339, 623] on div "Ch 12" at bounding box center [345, 625] width 30 height 17
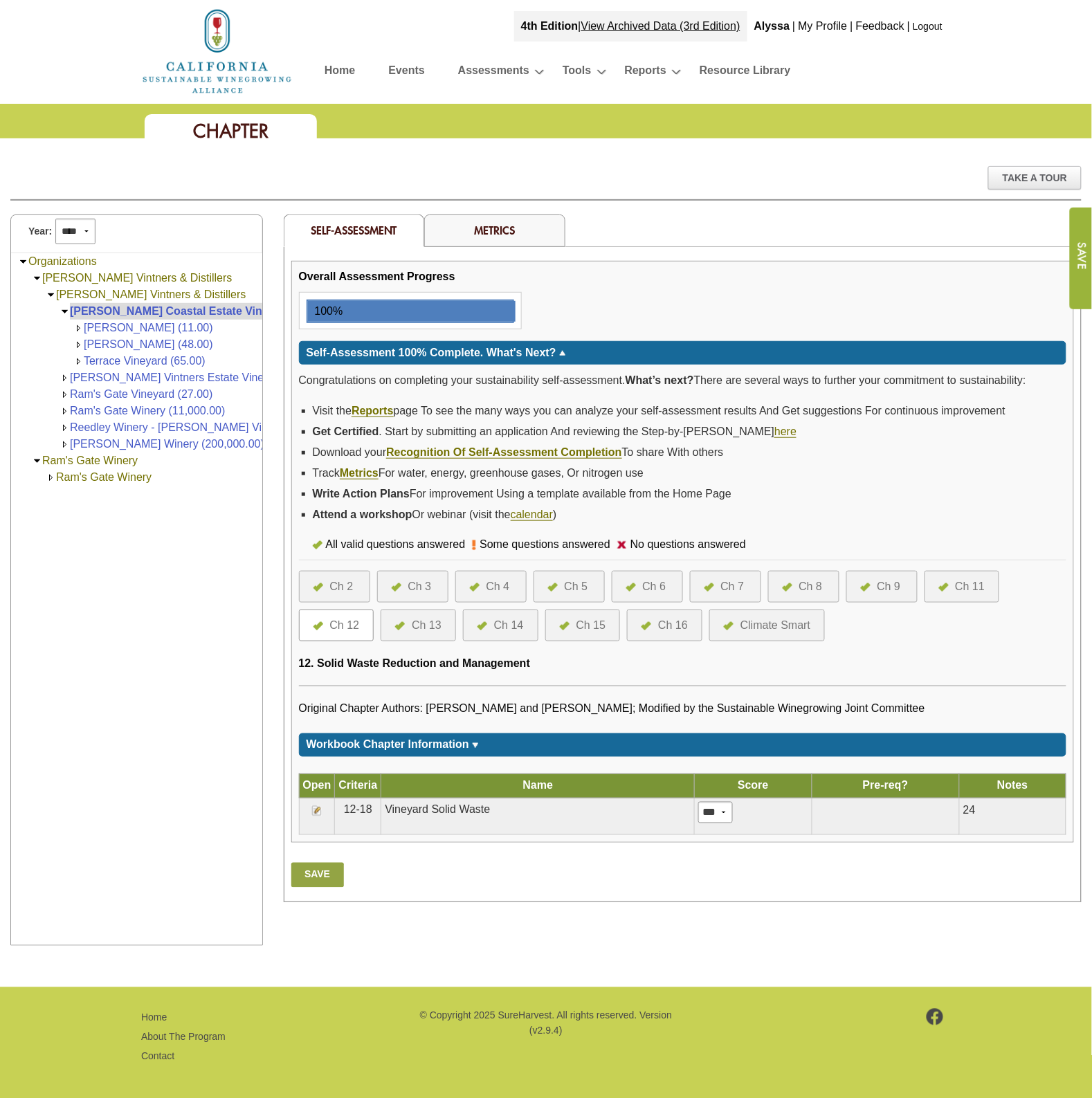
click at [424, 623] on div "Ch 13" at bounding box center [426, 625] width 30 height 17
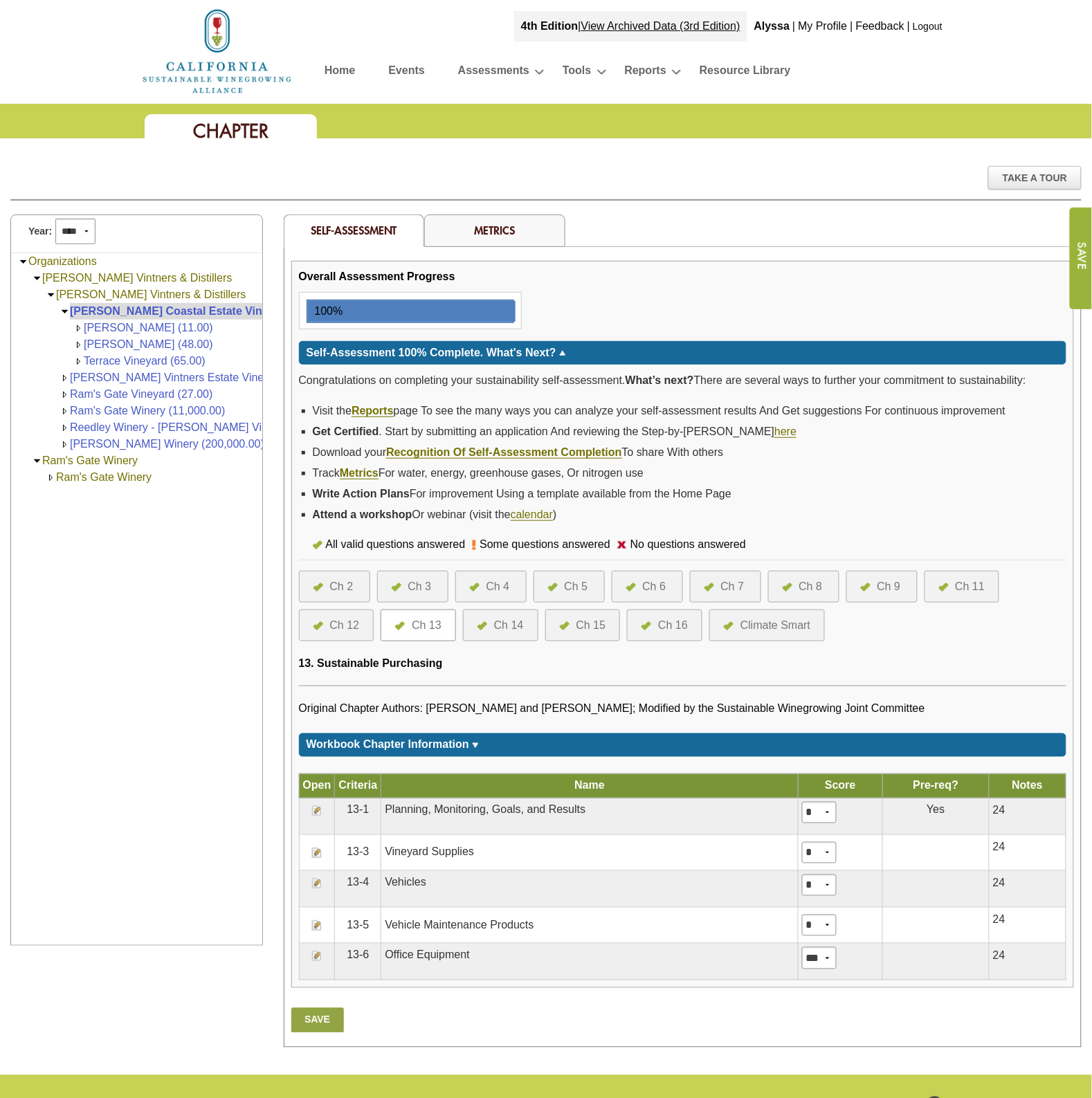
click at [494, 623] on div at bounding box center [485, 625] width 17 height 17
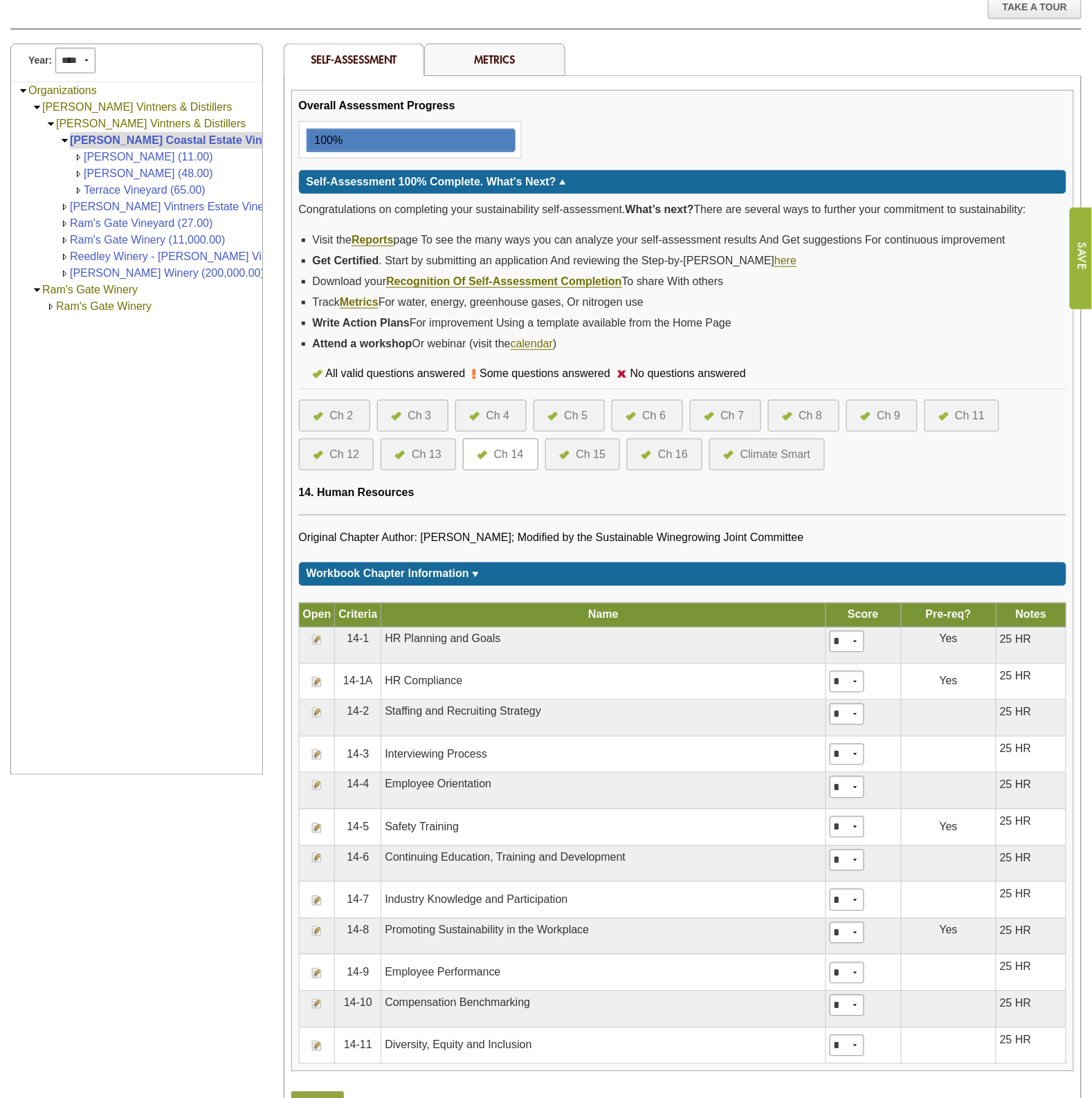
scroll to position [173, 0]
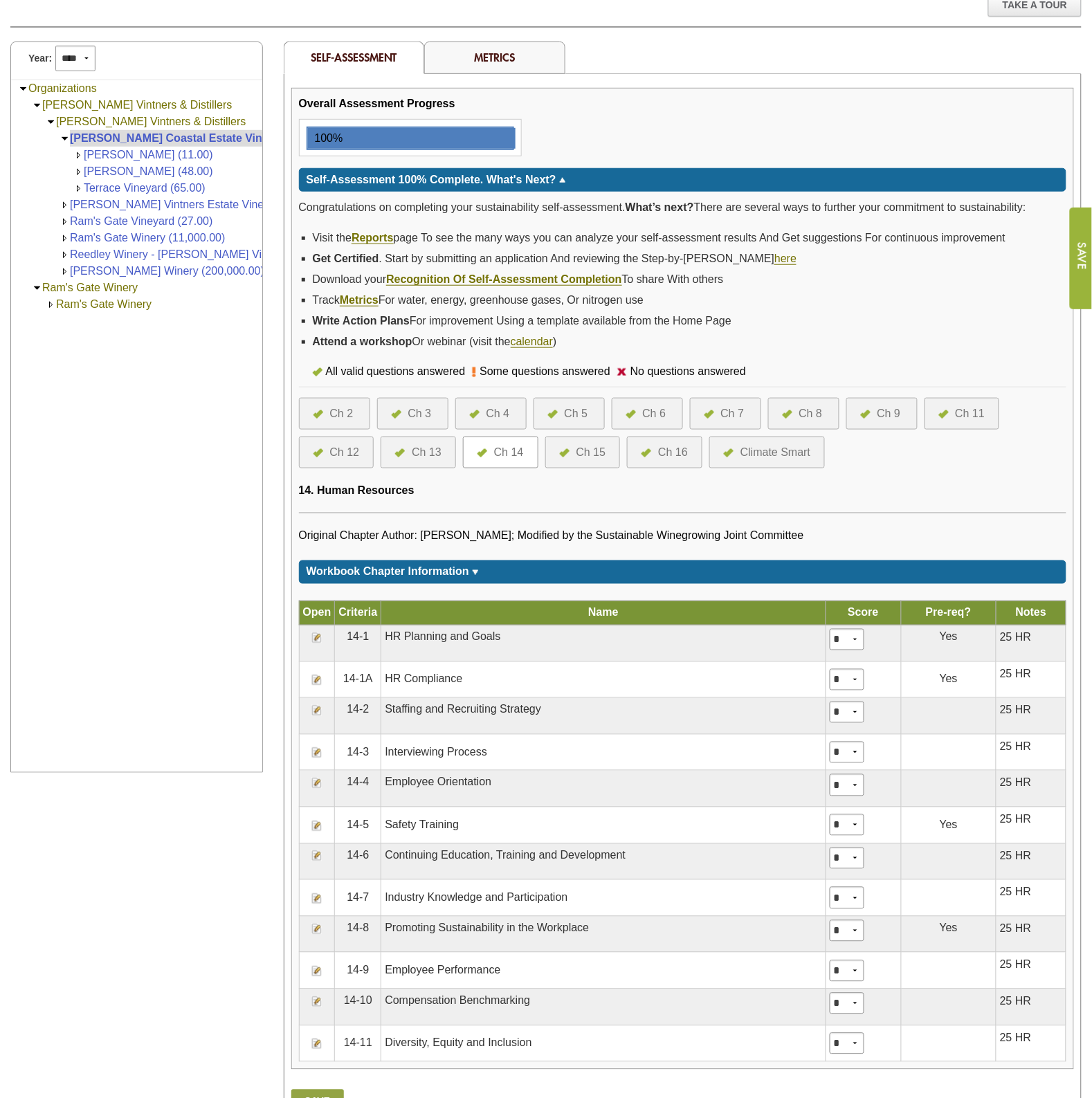
click at [581, 447] on div "Ch 15" at bounding box center [591, 452] width 30 height 17
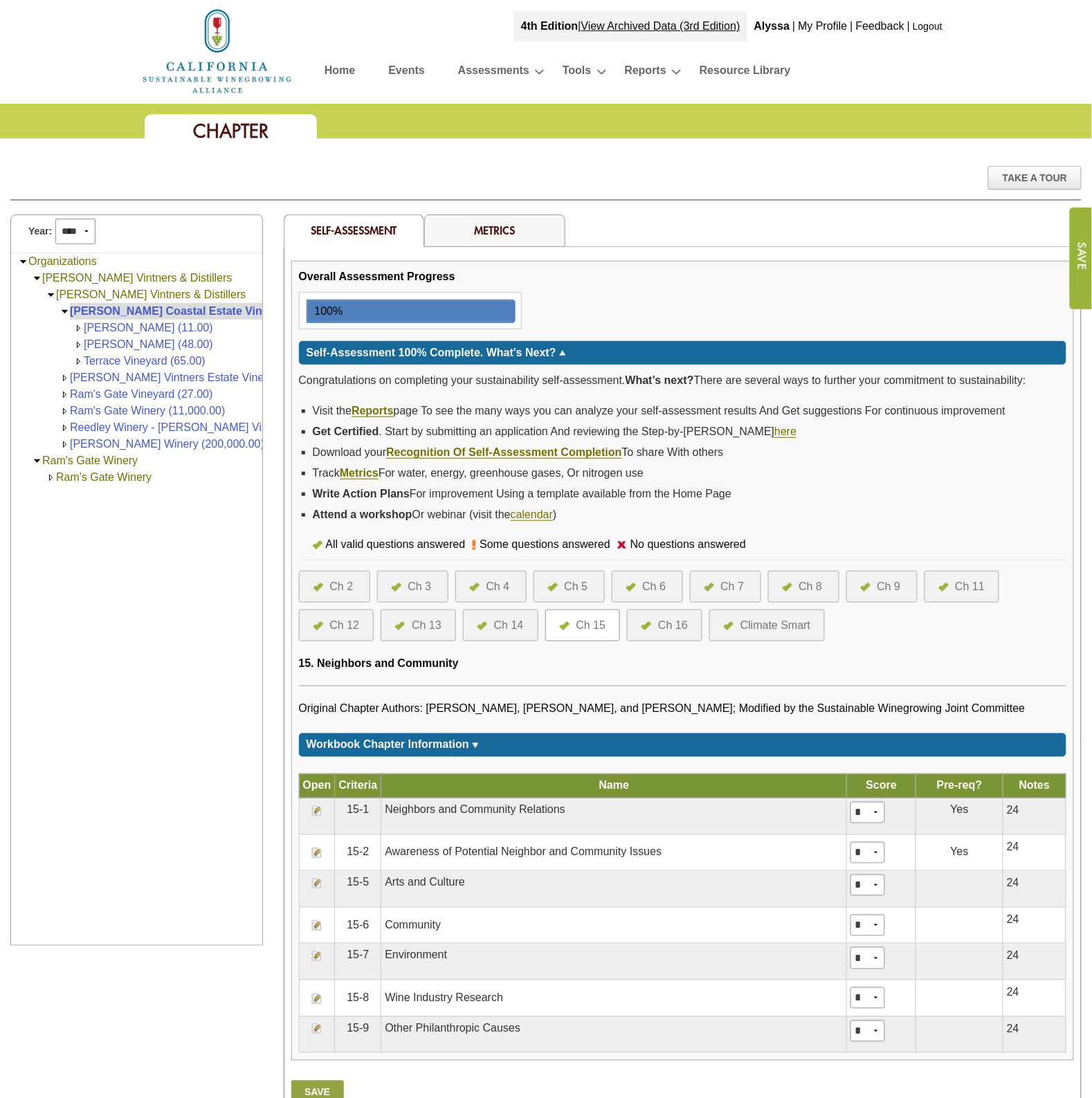
click at [676, 617] on div "Ch 16" at bounding box center [673, 625] width 30 height 17
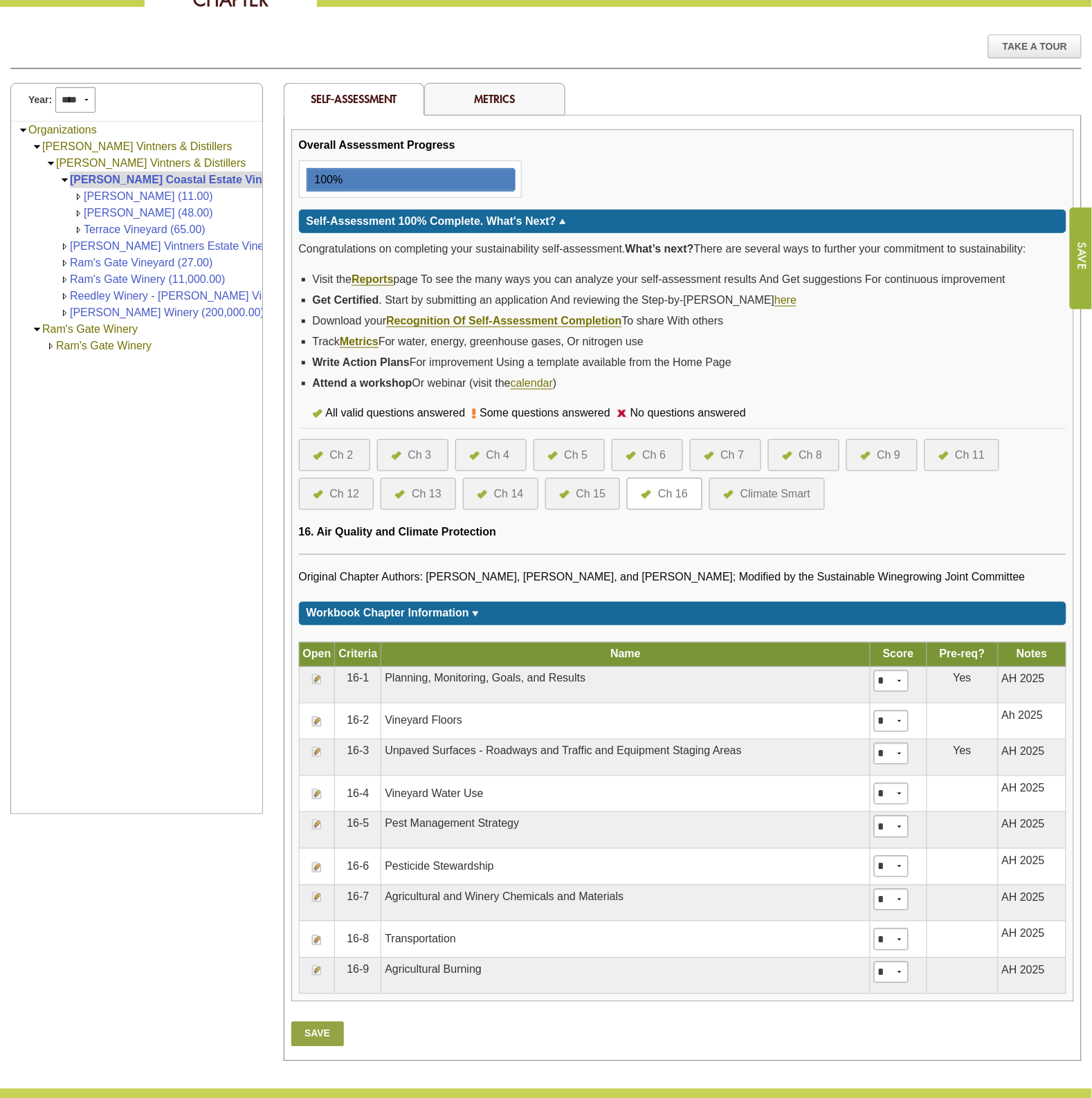
scroll to position [238, 0]
